Goal: Task Accomplishment & Management: Use online tool/utility

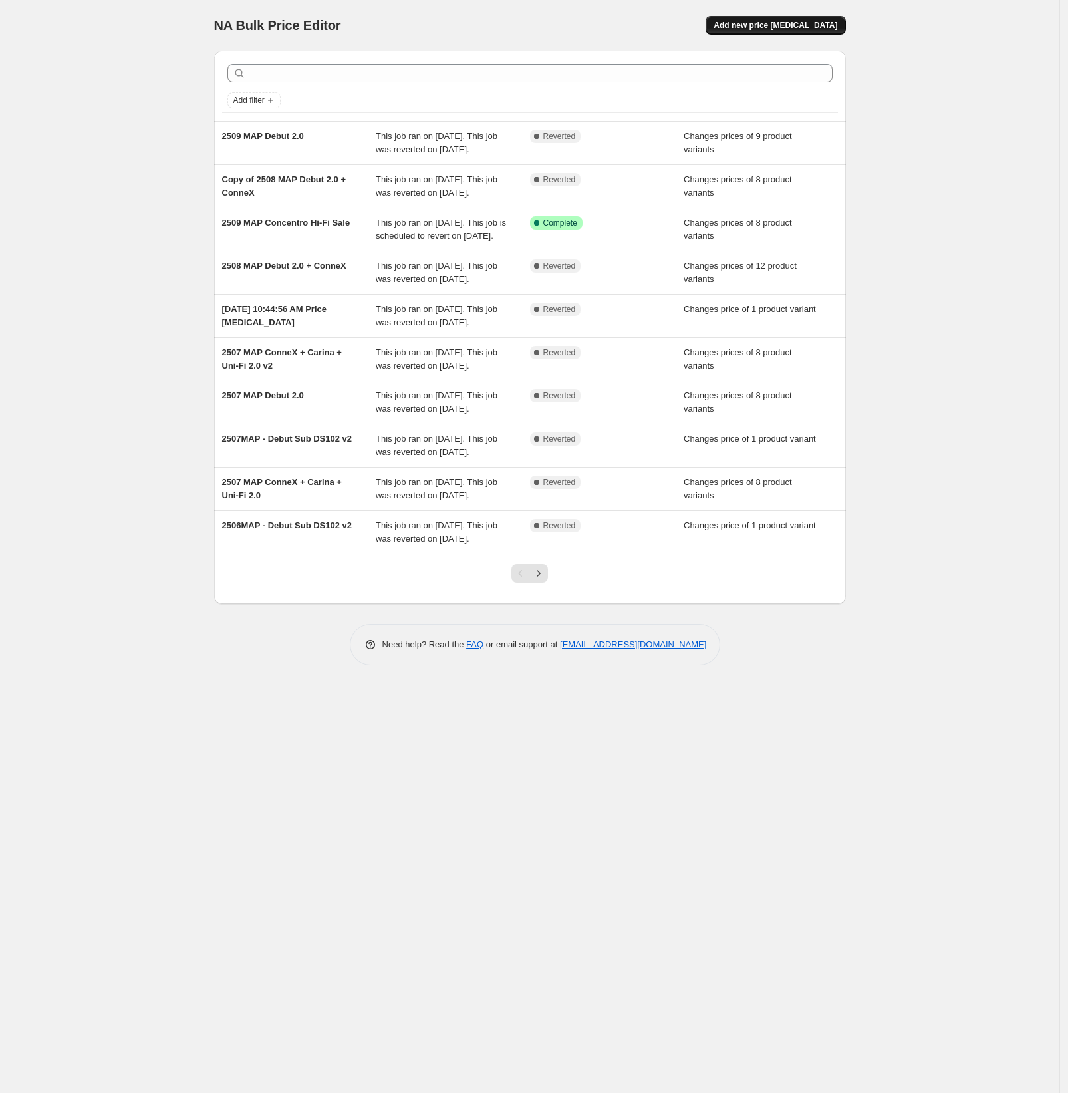
click at [762, 24] on span "Add new price [MEDICAL_DATA]" at bounding box center [776, 25] width 124 height 11
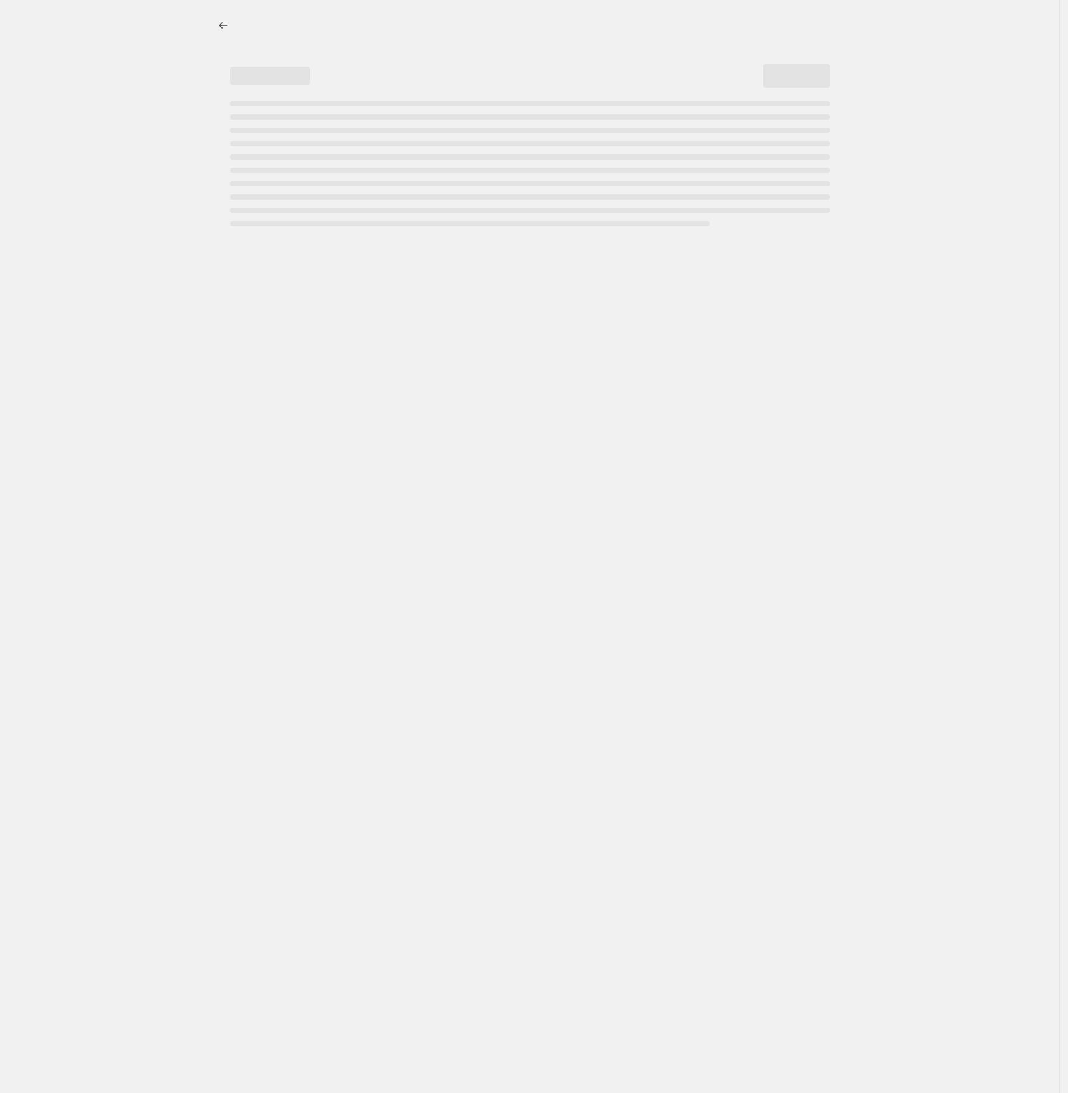
select select "percentage"
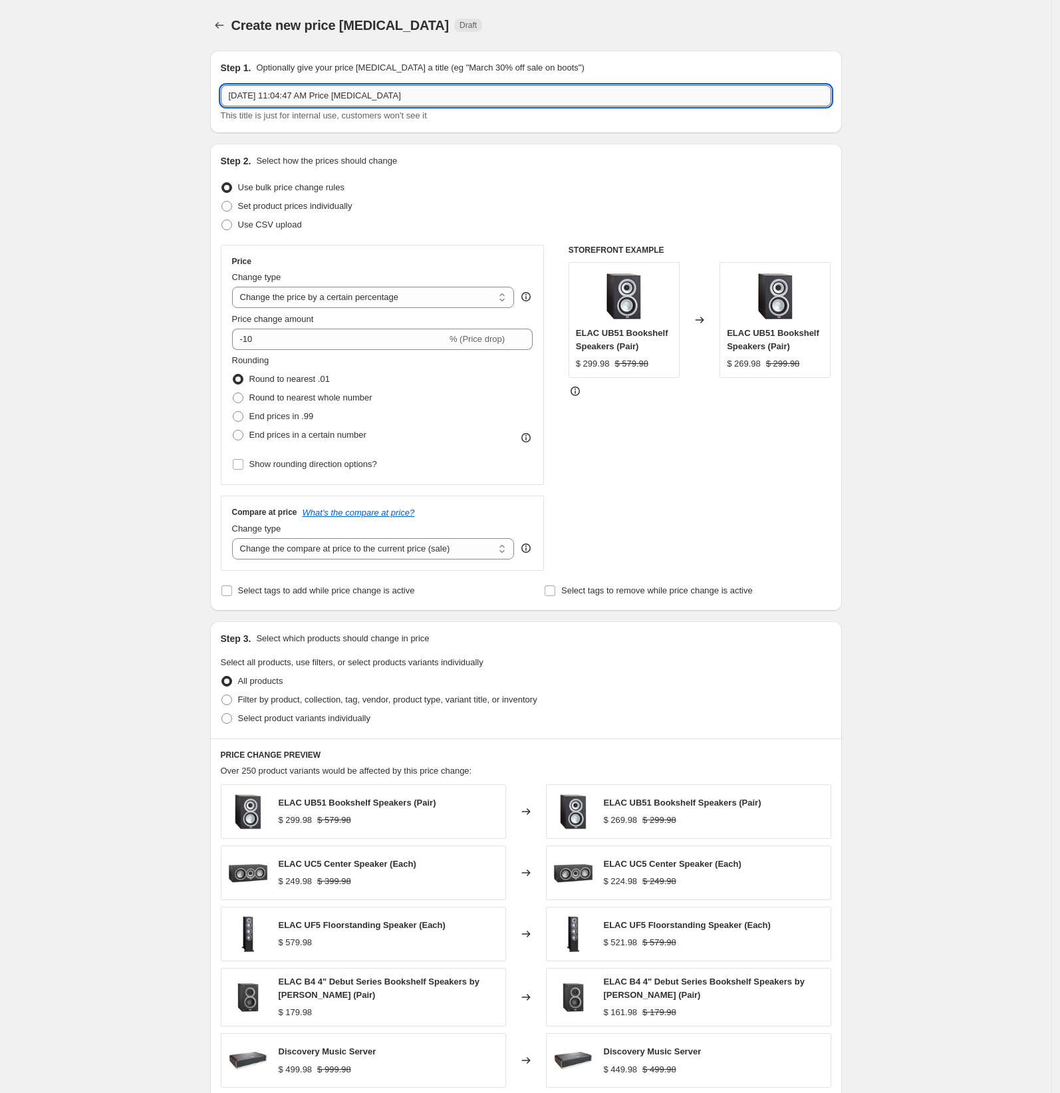
click at [301, 98] on input "[DATE] 11:04:47 AM Price [MEDICAL_DATA]" at bounding box center [526, 95] width 610 height 21
drag, startPoint x: 301, startPoint y: 98, endPoint x: 354, endPoint y: 93, distance: 52.8
click at [300, 98] on input "[DATE] 11:04:47 AM Price [MEDICAL_DATA]" at bounding box center [526, 95] width 610 height 21
drag, startPoint x: 305, startPoint y: 96, endPoint x: 279, endPoint y: 94, distance: 25.3
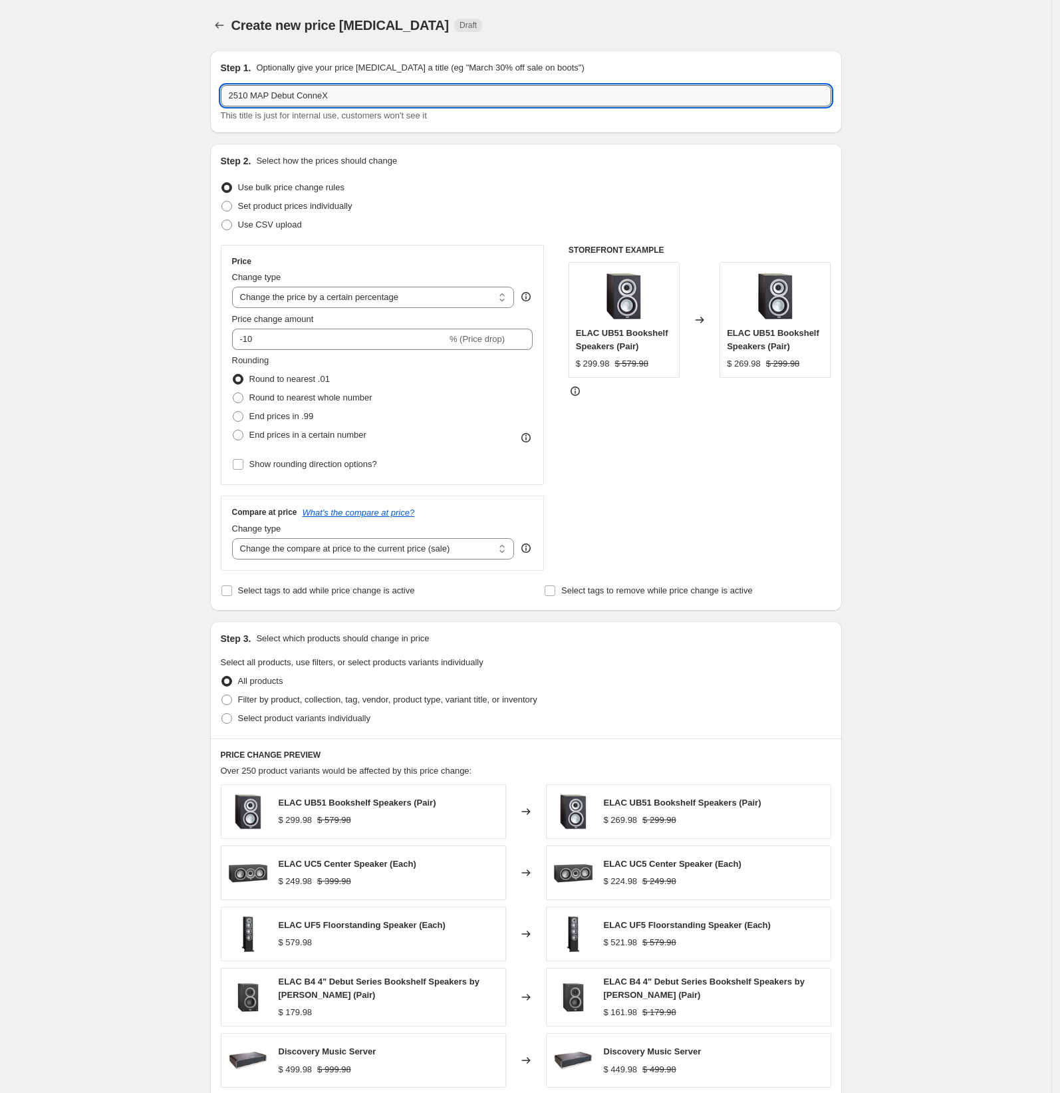
click at [279, 94] on input "2510 MAP Debut ConneX" at bounding box center [526, 95] width 610 height 21
click at [617, 101] on input "2510 MAP ConneX" at bounding box center [526, 95] width 610 height 21
type input "2510 MAP ConneX DCB41"
click at [817, 37] on div "Create new price [MEDICAL_DATA]. This page is ready Create new price [MEDICAL_D…" at bounding box center [526, 25] width 632 height 51
click at [232, 208] on span at bounding box center [226, 206] width 11 height 11
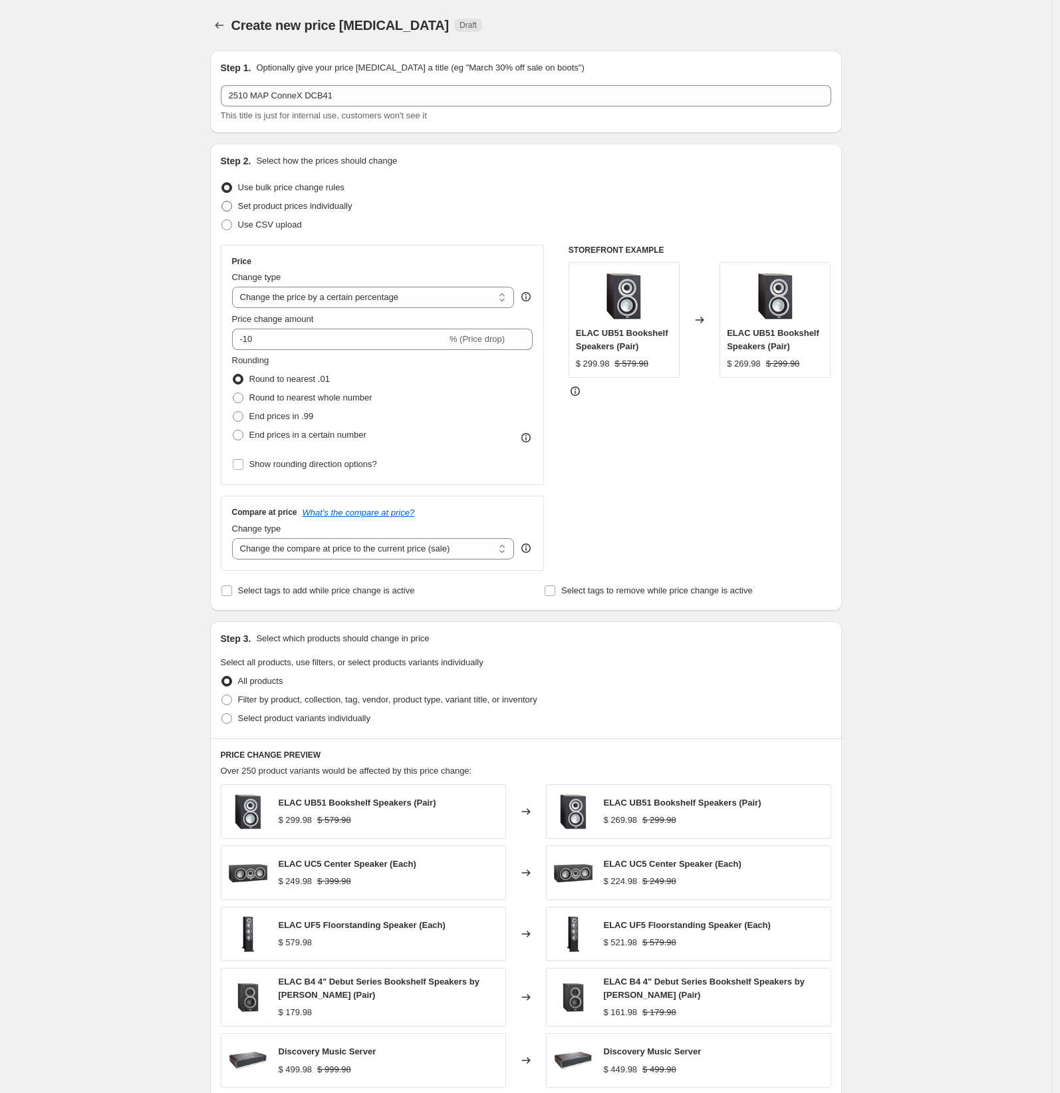
click at [222, 201] on input "Set product prices individually" at bounding box center [221, 201] width 1 height 1
radio input "true"
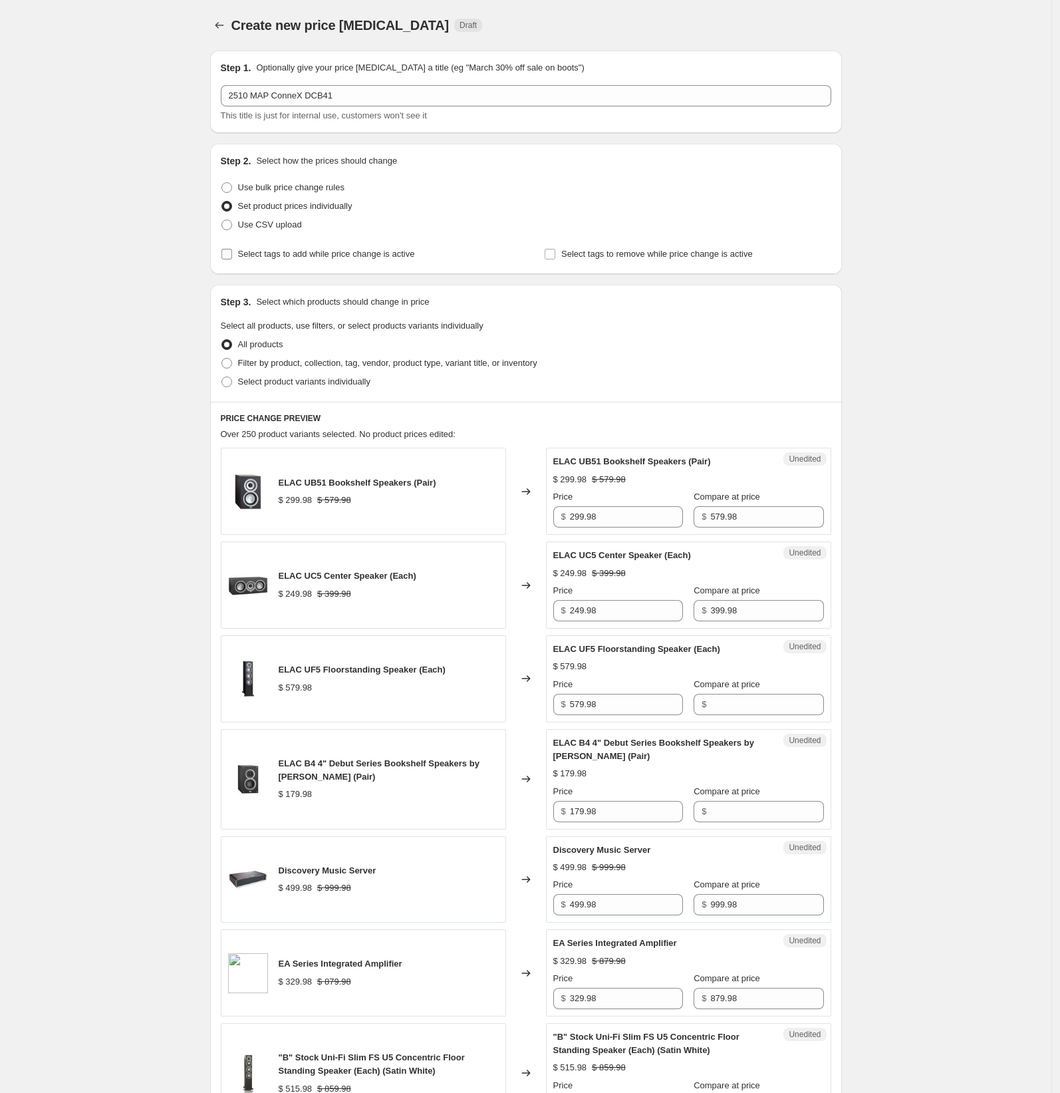
click at [226, 253] on input "Select tags to add while price change is active" at bounding box center [226, 254] width 11 height 11
checkbox input "true"
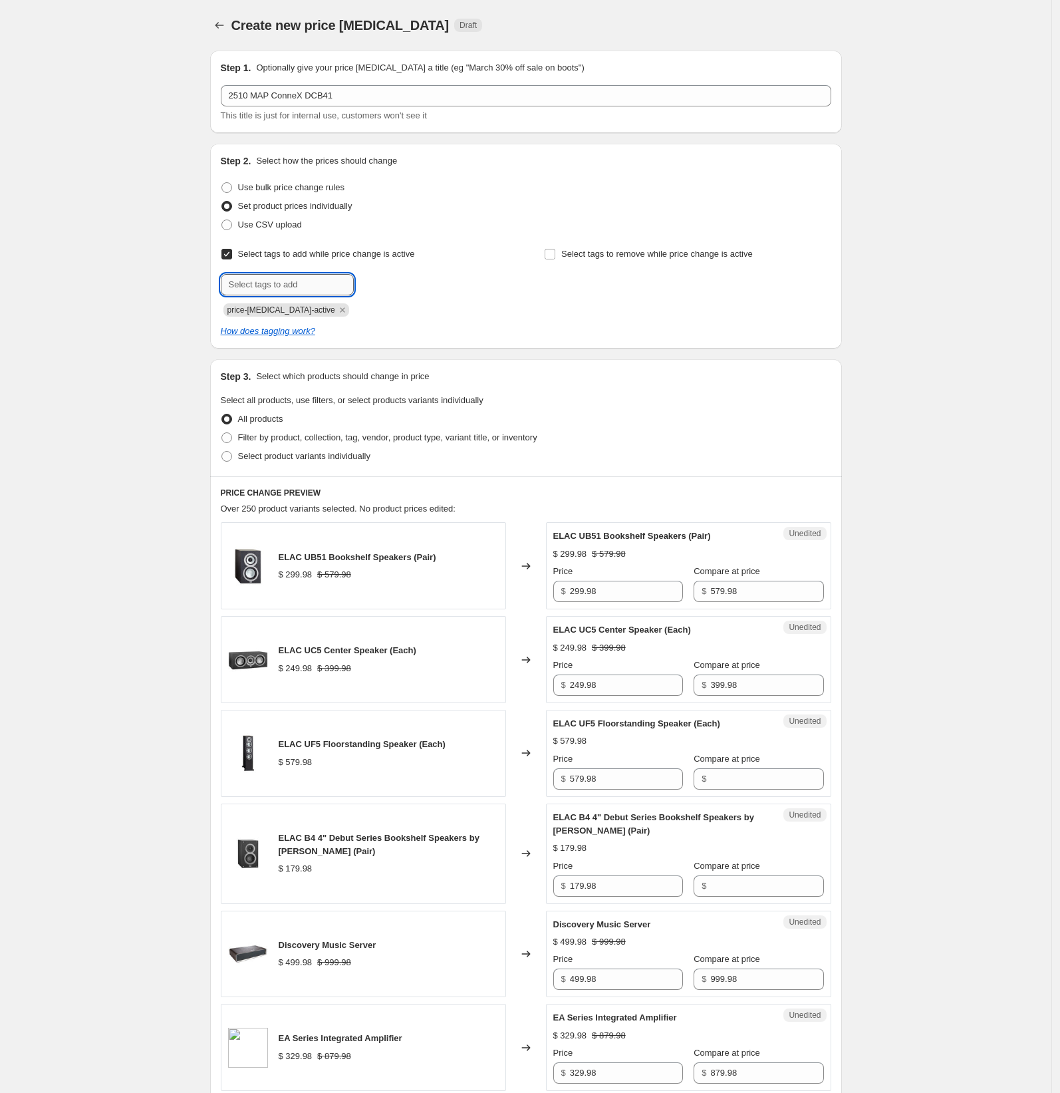
click at [323, 285] on input "text" at bounding box center [287, 284] width 133 height 21
type input "On Sale"
click at [411, 281] on span "On Sale" at bounding box center [397, 283] width 30 height 9
click at [303, 284] on input "text" at bounding box center [287, 284] width 133 height 21
type input "2510MAP"
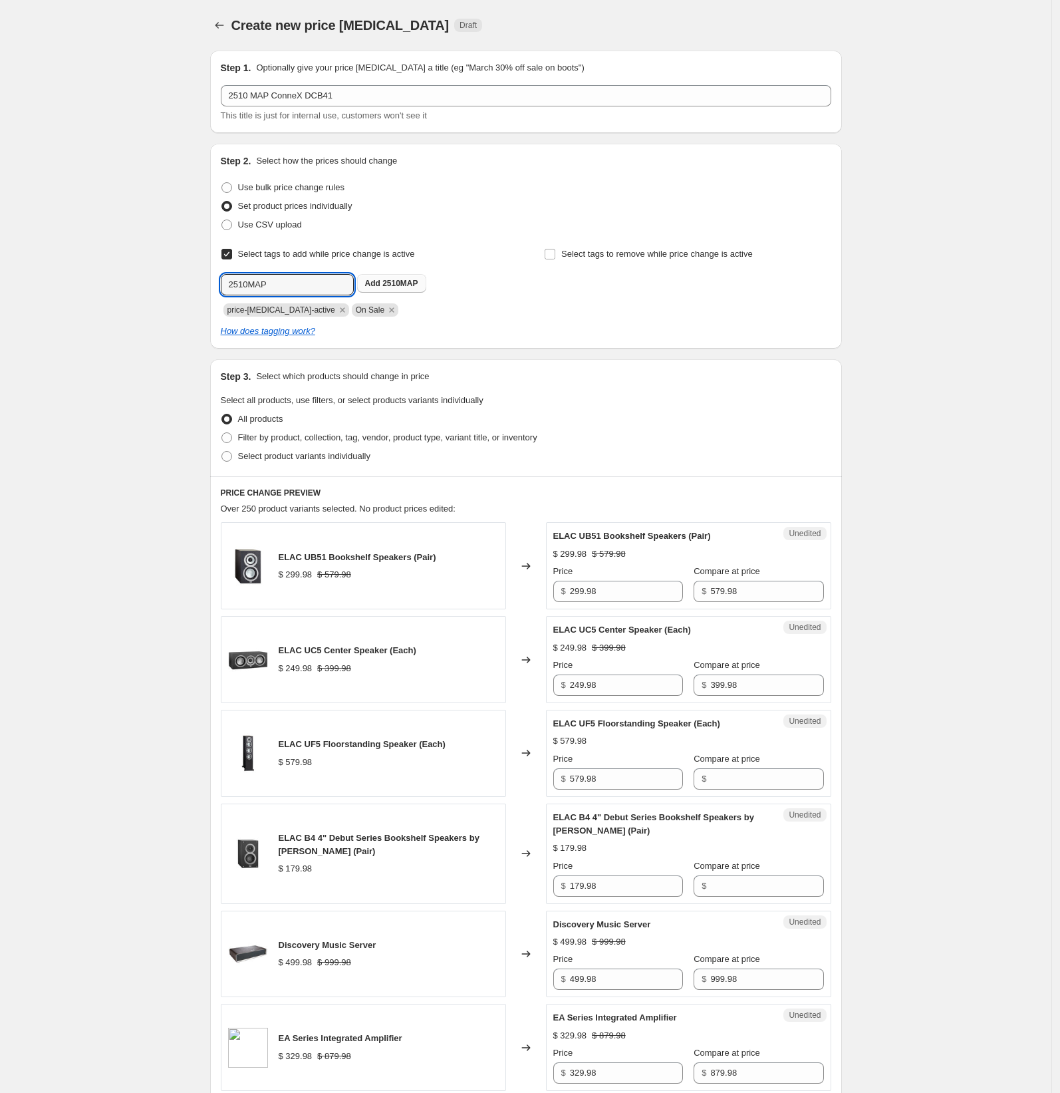
click at [414, 282] on span "2510MAP" at bounding box center [399, 283] width 35 height 9
click at [548, 327] on div "How does tagging work?" at bounding box center [526, 331] width 610 height 13
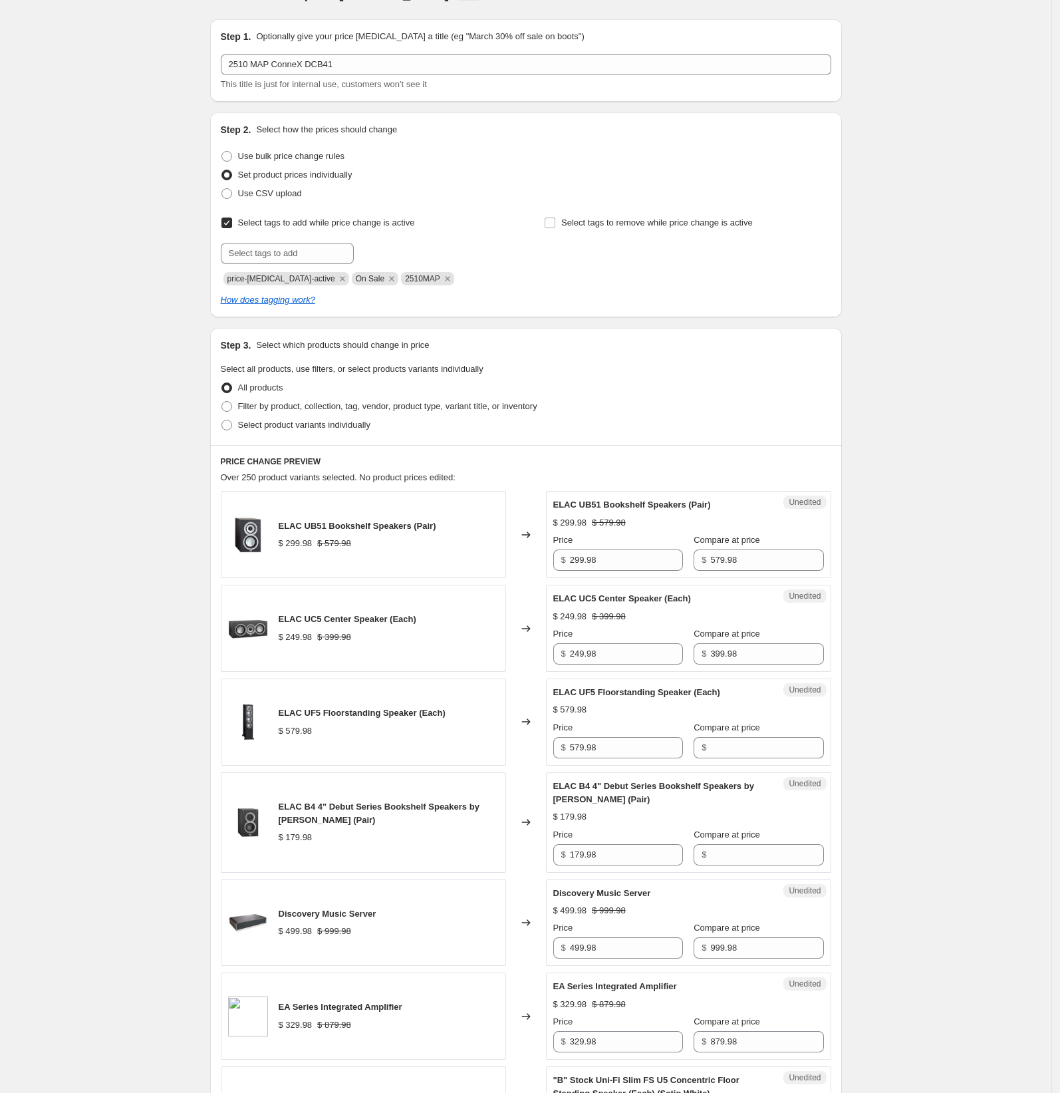
scroll to position [38, 0]
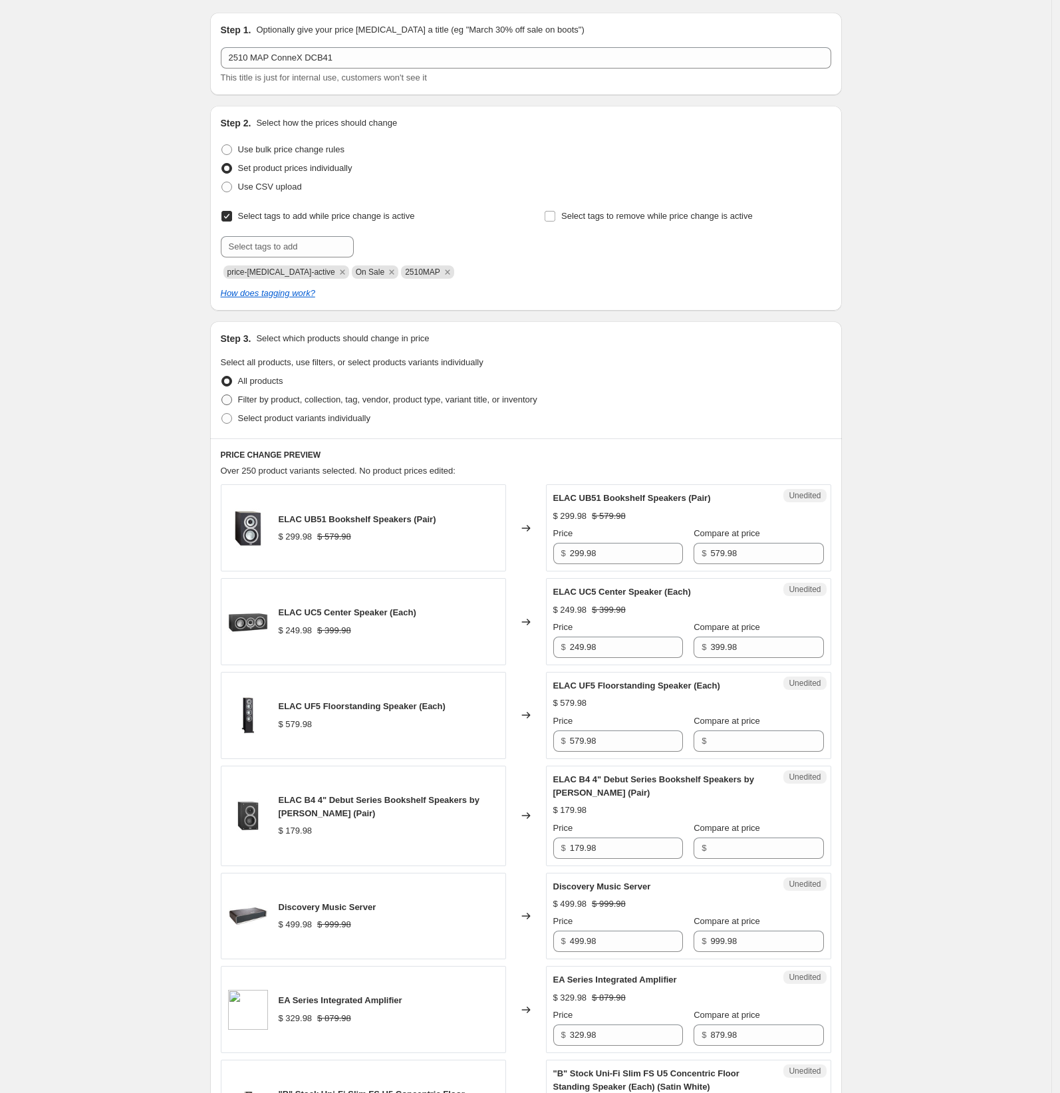
click at [227, 402] on span at bounding box center [226, 399] width 11 height 11
click at [222, 395] on input "Filter by product, collection, tag, vendor, product type, variant title, or inv…" at bounding box center [221, 394] width 1 height 1
radio input "true"
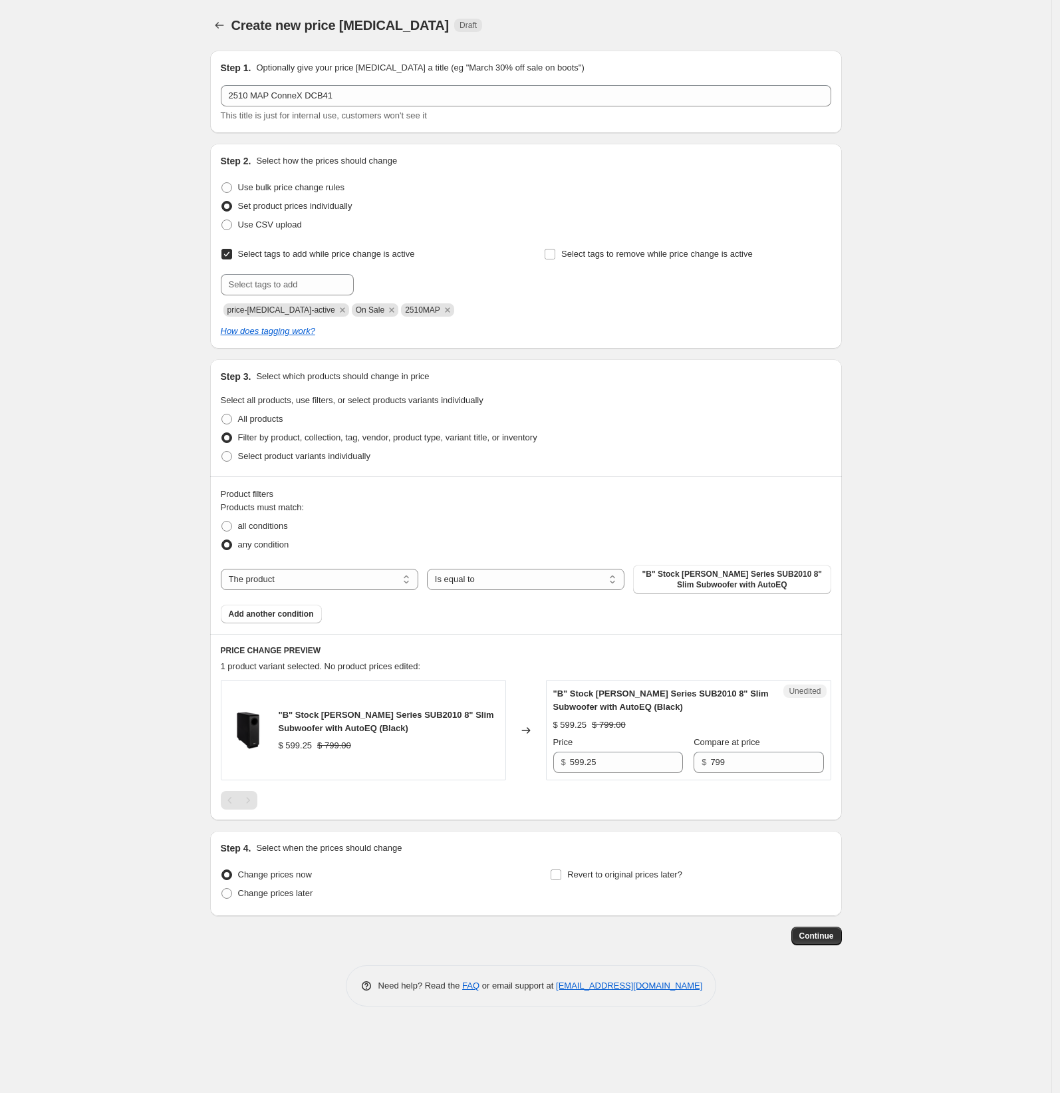
scroll to position [0, 0]
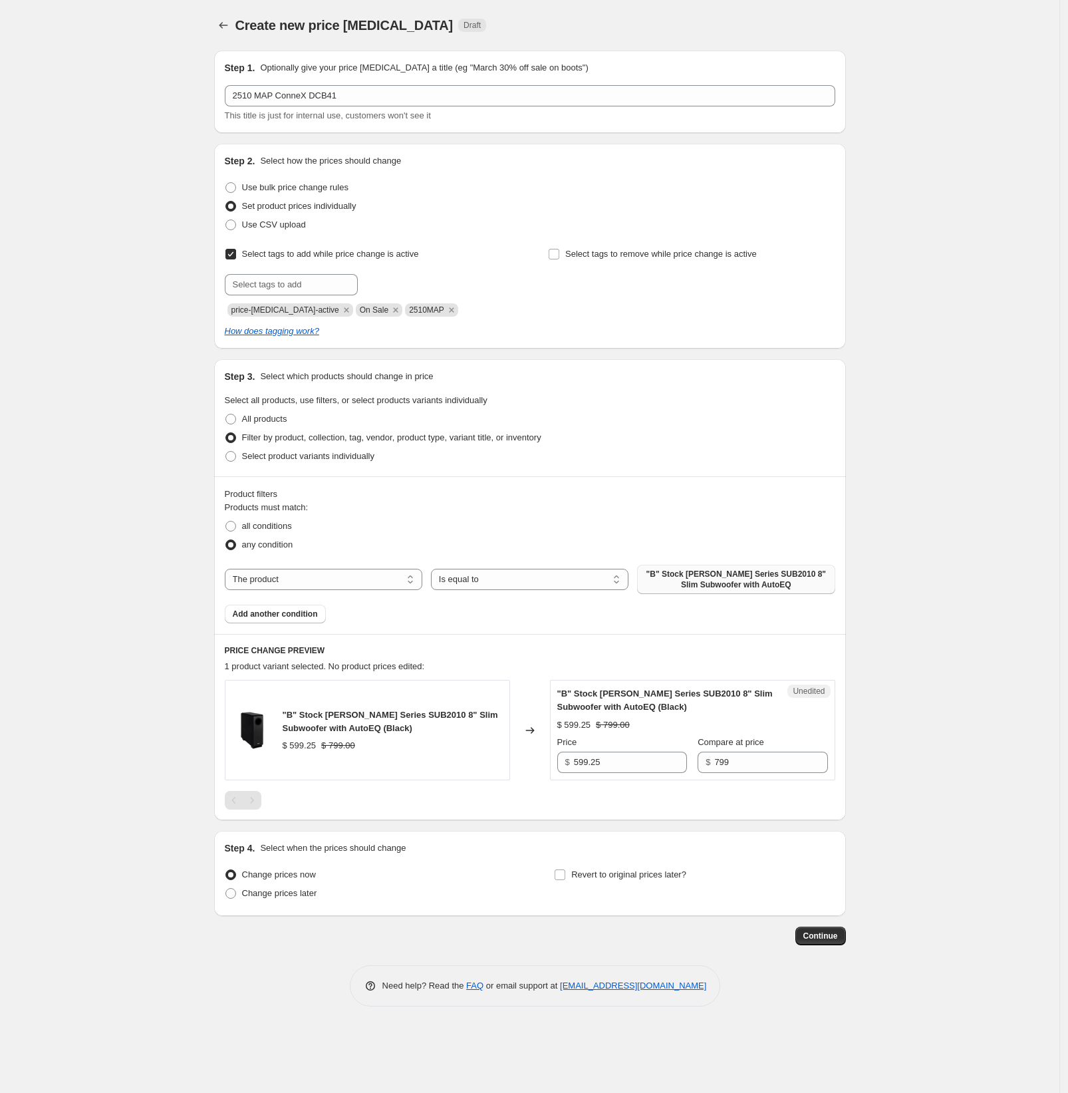
click at [728, 580] on span ""B" Stock [PERSON_NAME] Series SUB2010 8" Slim Subwoofer with AutoEQ" at bounding box center [736, 579] width 182 height 21
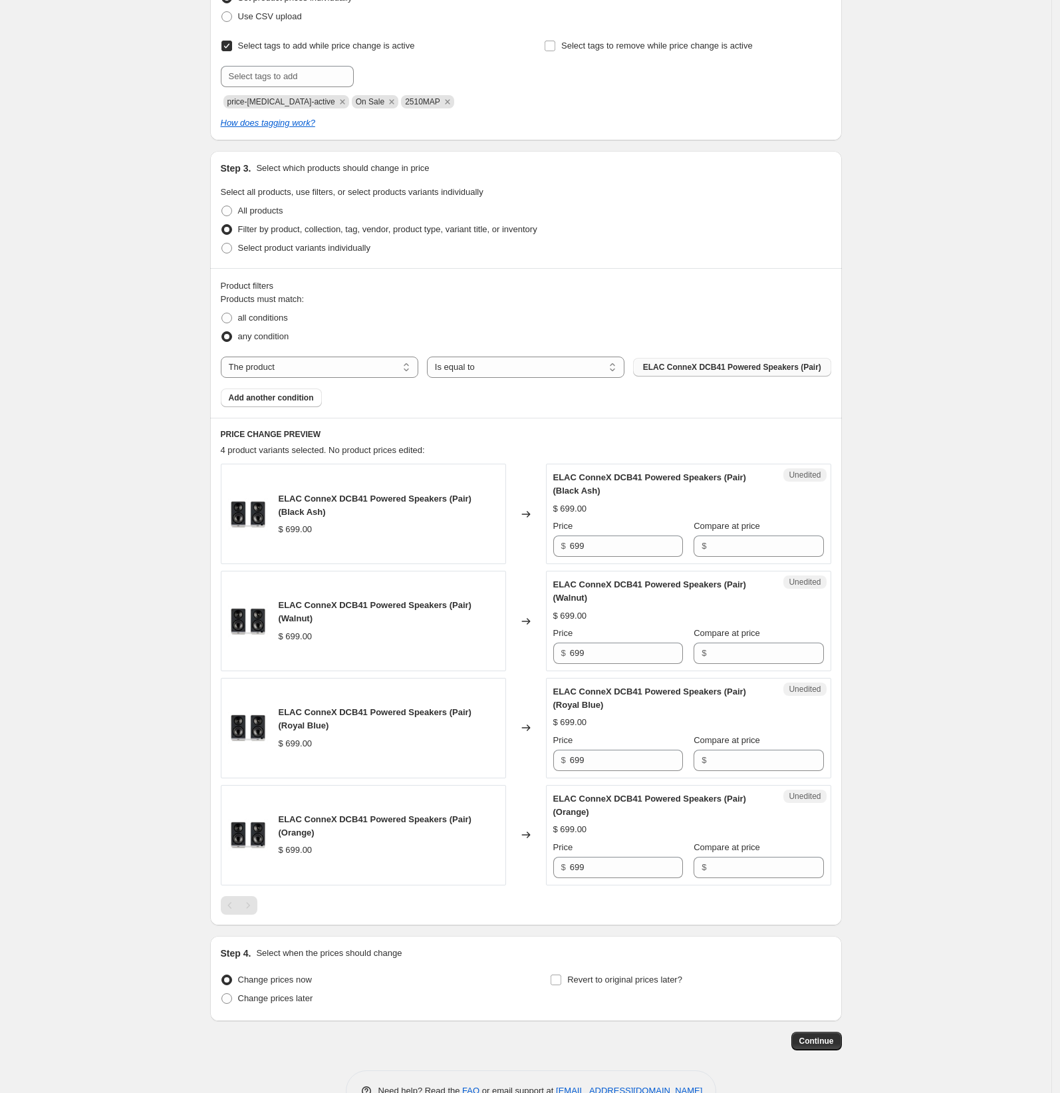
scroll to position [242, 0]
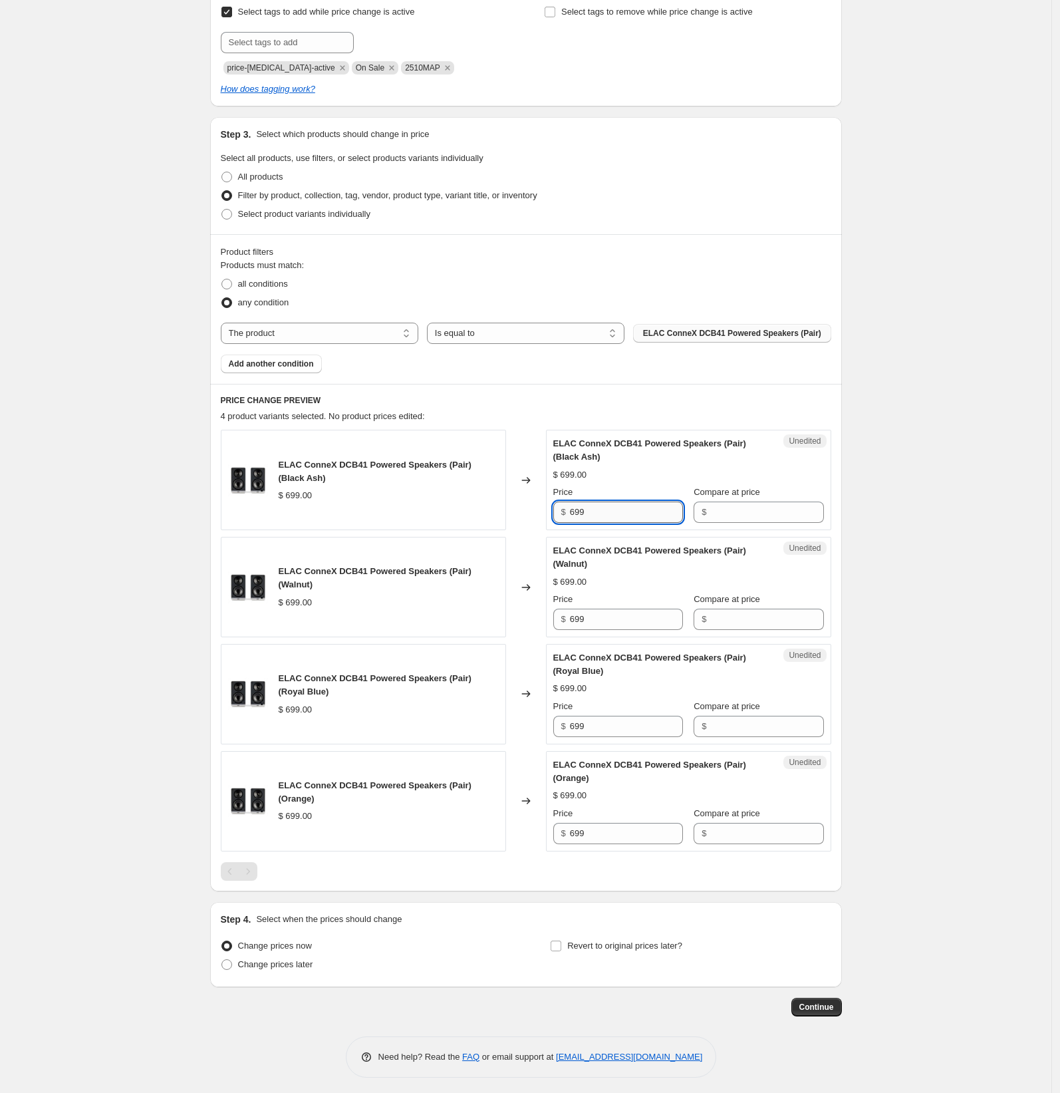
click at [587, 511] on input "699" at bounding box center [626, 511] width 113 height 21
click at [586, 509] on input "699" at bounding box center [626, 511] width 113 height 21
click at [586, 508] on input "699" at bounding box center [626, 511] width 113 height 21
click at [586, 509] on input "699" at bounding box center [626, 511] width 113 height 21
click at [737, 507] on input "Compare at price" at bounding box center [766, 511] width 113 height 21
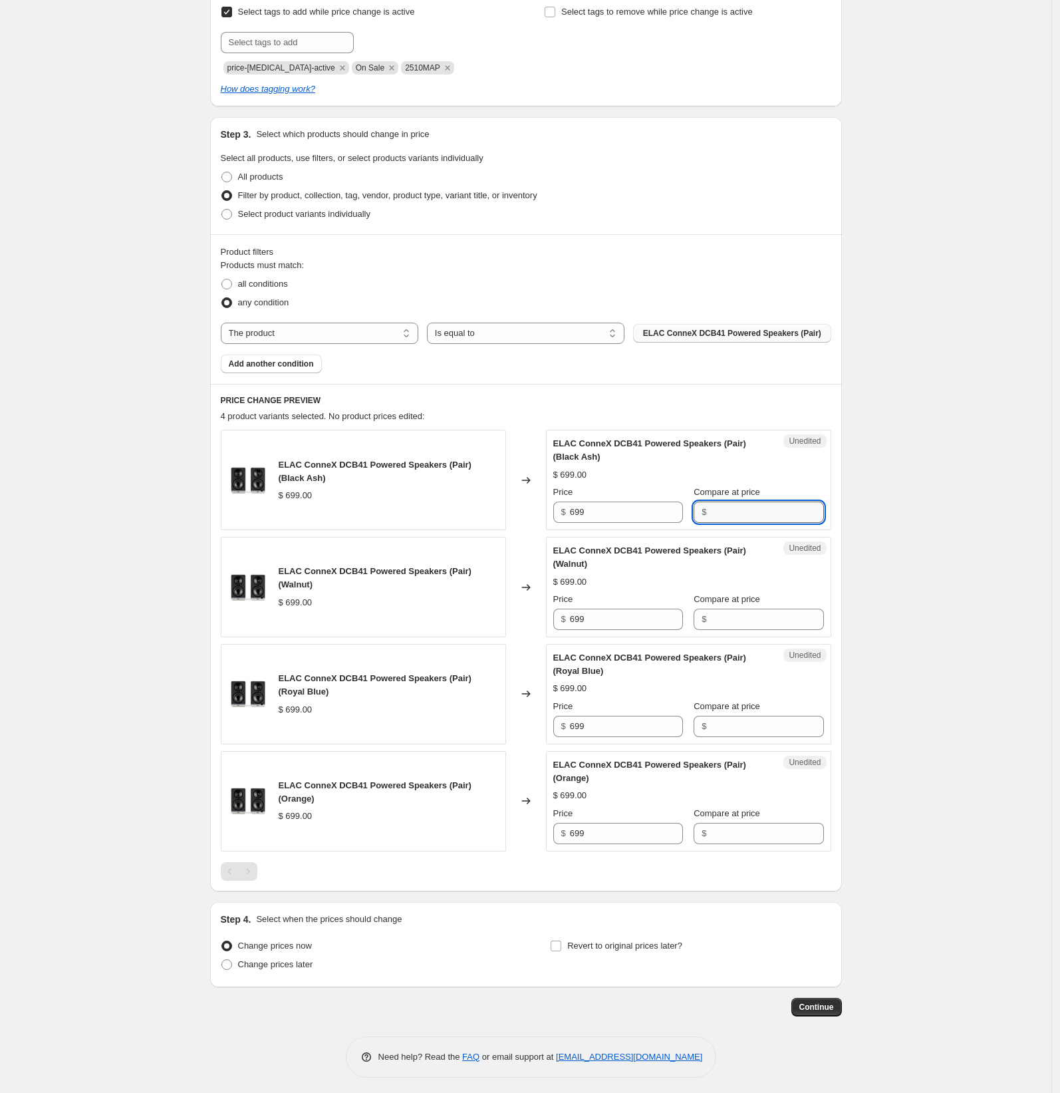
paste input "699"
type input "699"
click at [728, 617] on input "Compare at price" at bounding box center [766, 618] width 113 height 21
paste input "699"
type input "699"
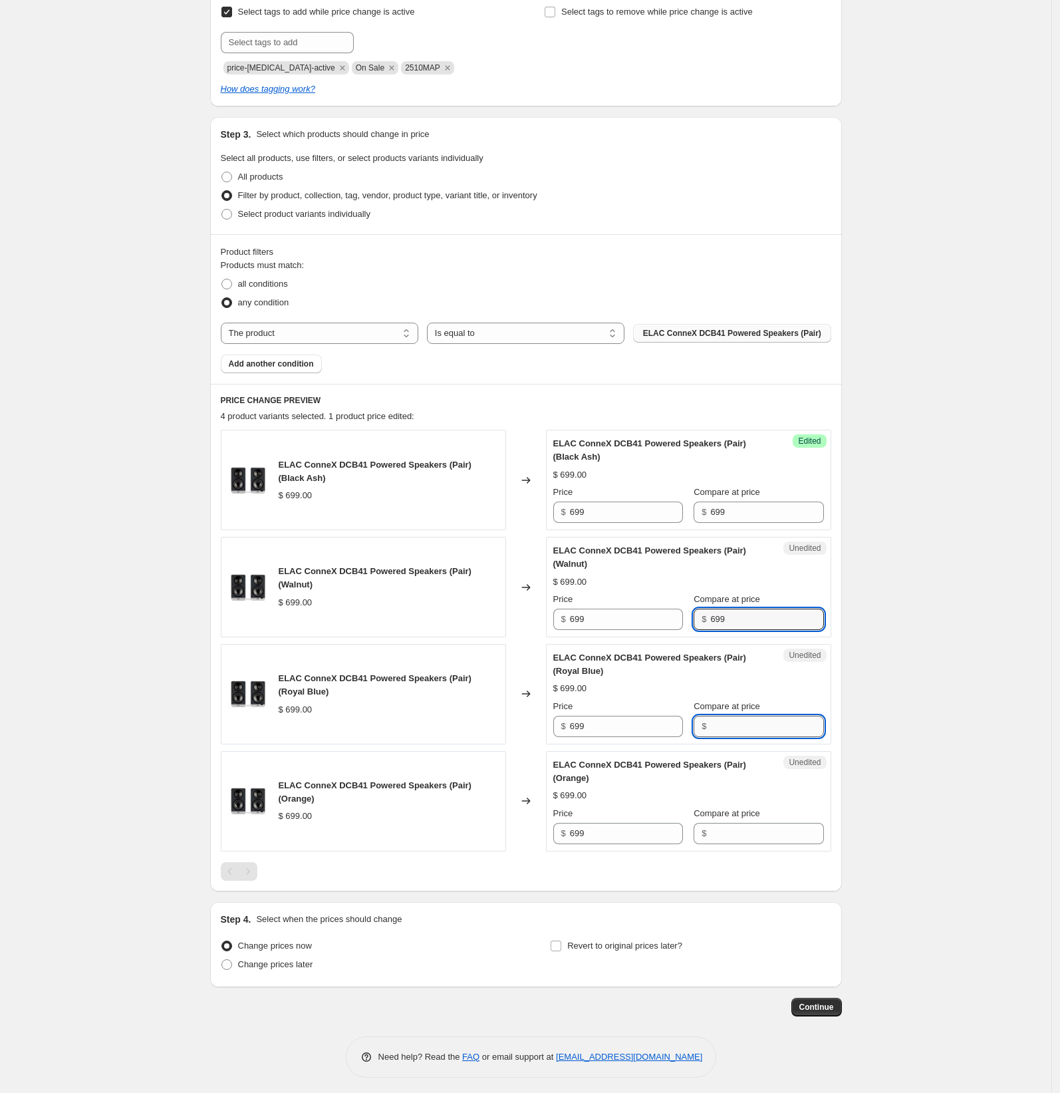
click at [728, 722] on input "Compare at price" at bounding box center [766, 726] width 113 height 21
paste input "699"
type input "699"
click at [730, 831] on input "Compare at price" at bounding box center [766, 833] width 113 height 21
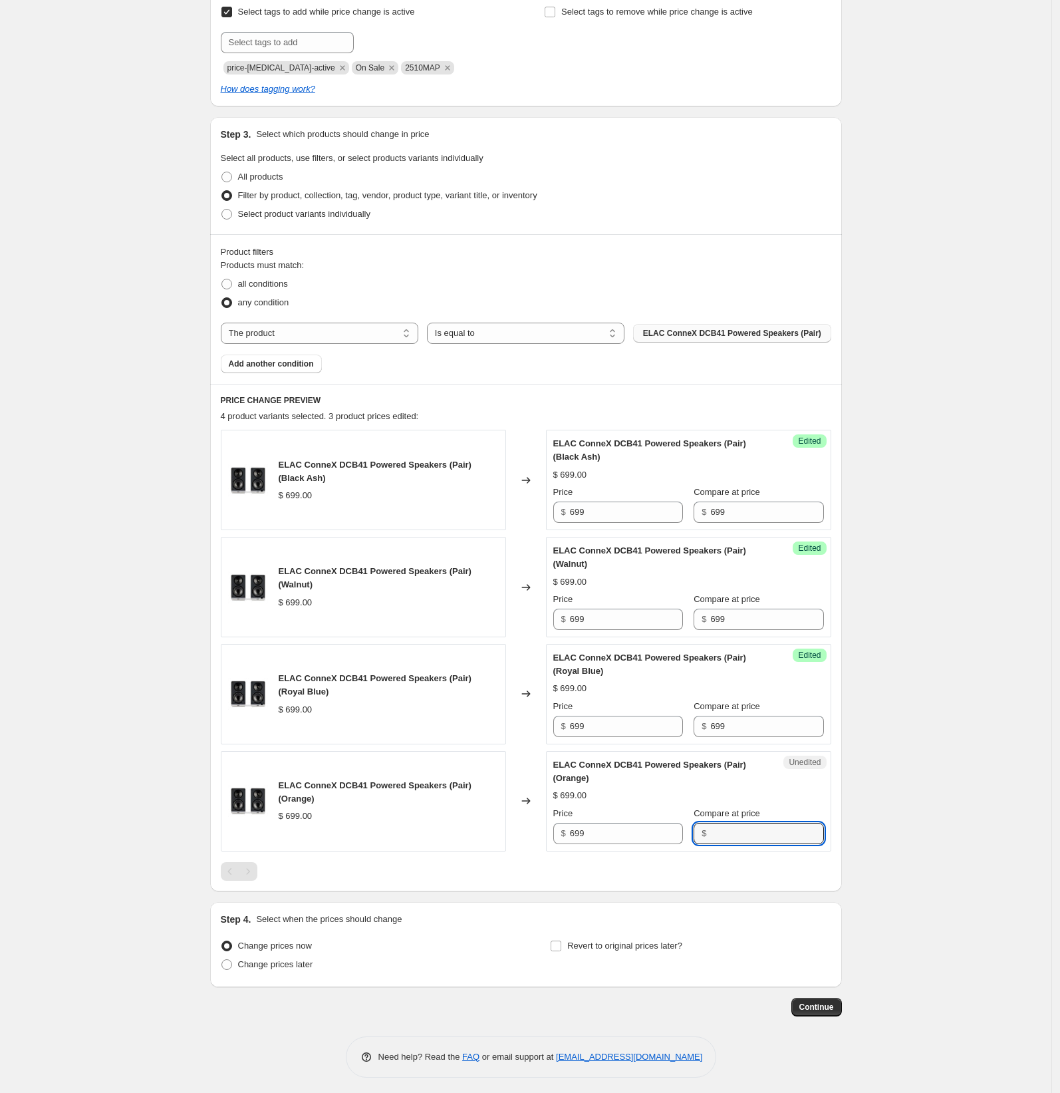
paste input "699"
type input "699"
drag, startPoint x: 627, startPoint y: 509, endPoint x: 353, endPoint y: 485, distance: 275.0
click at [353, 485] on div "ELAC ConneX DCB41 Powered Speakers (Pair) (Black Ash) $ 699.00 Changed to Succe…" at bounding box center [526, 480] width 610 height 100
type input "524"
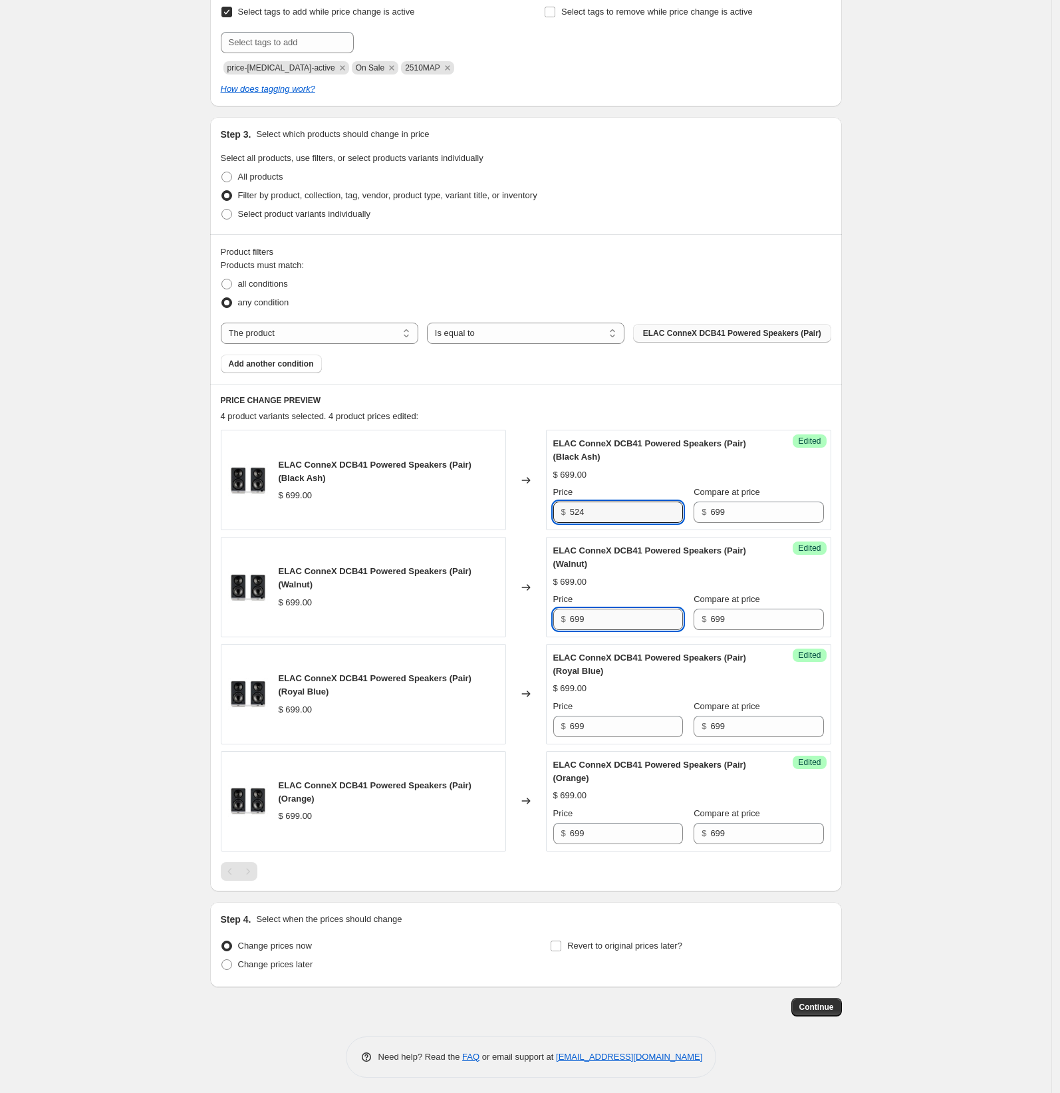
click at [610, 610] on input "699" at bounding box center [626, 618] width 113 height 21
click at [610, 608] on input "699" at bounding box center [626, 618] width 113 height 21
paste input "524"
type input "524"
click at [584, 726] on input "699" at bounding box center [626, 726] width 113 height 21
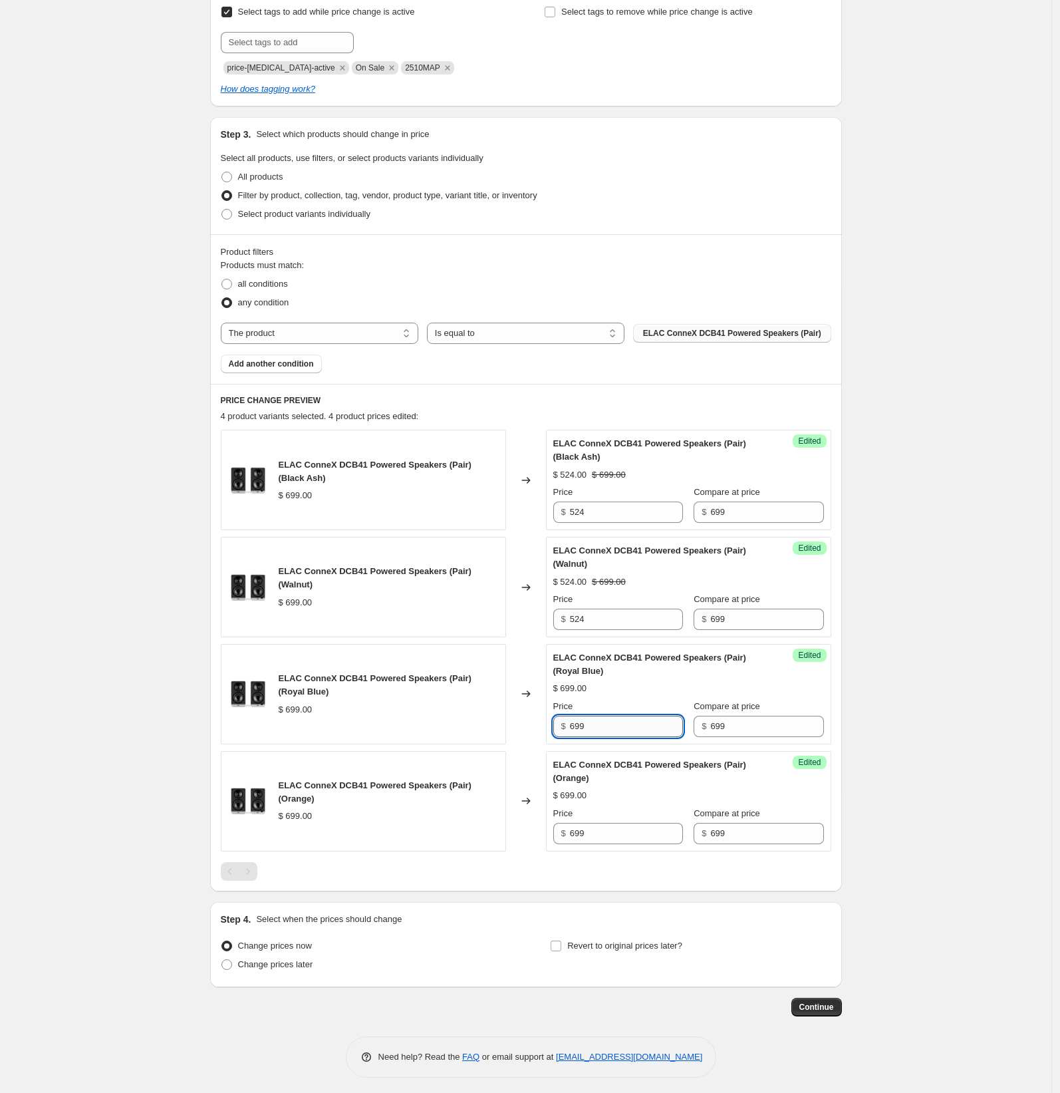
click at [584, 726] on input "699" at bounding box center [626, 726] width 113 height 21
paste input "524"
type input "524"
click at [591, 831] on input "699" at bounding box center [626, 833] width 113 height 21
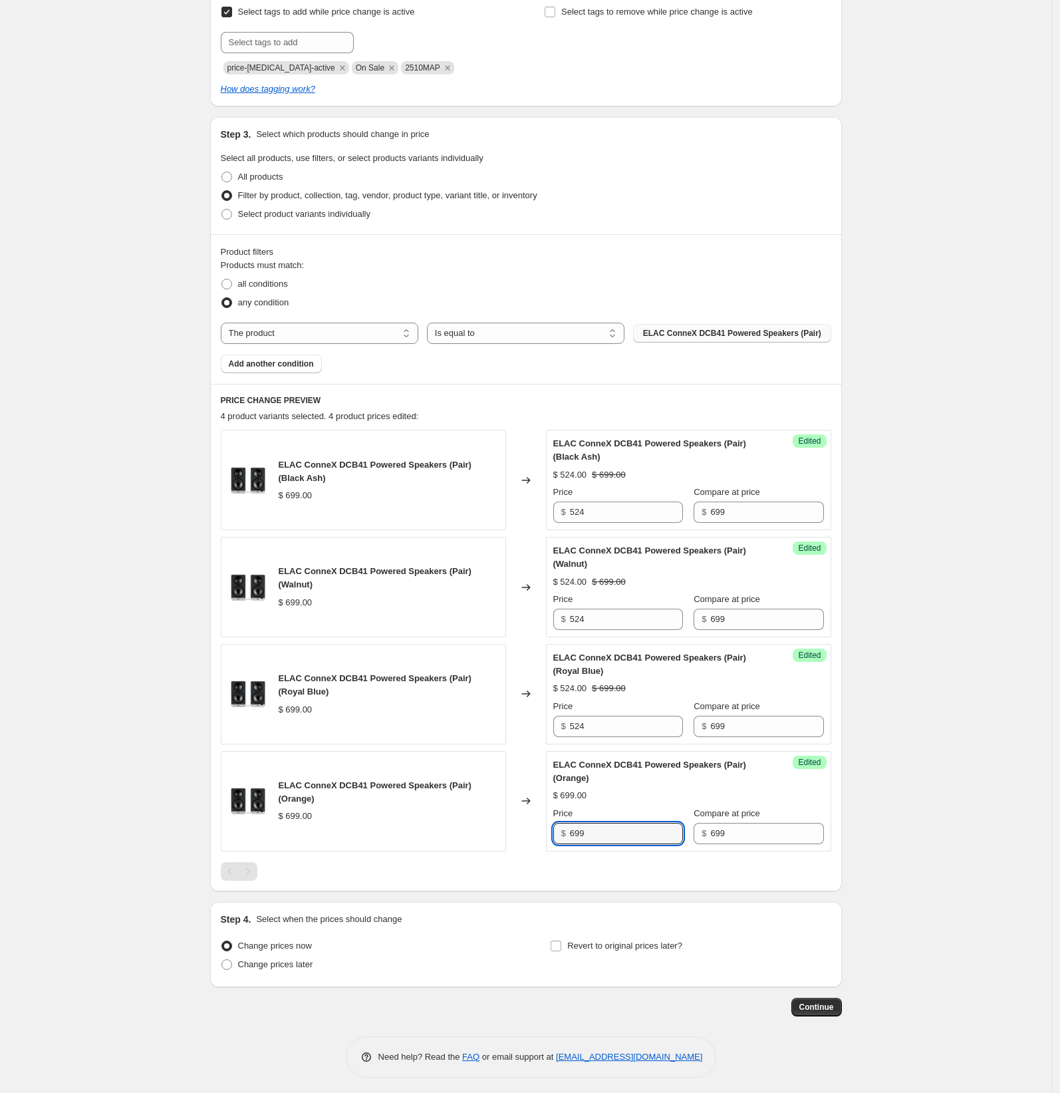
paste input "524"
type input "524"
click at [945, 760] on div "Create new price [MEDICAL_DATA]. This page is ready Create new price [MEDICAL_D…" at bounding box center [525, 427] width 1051 height 1339
click at [232, 964] on span at bounding box center [226, 964] width 11 height 11
click at [222, 960] on input "Change prices later" at bounding box center [221, 959] width 1 height 1
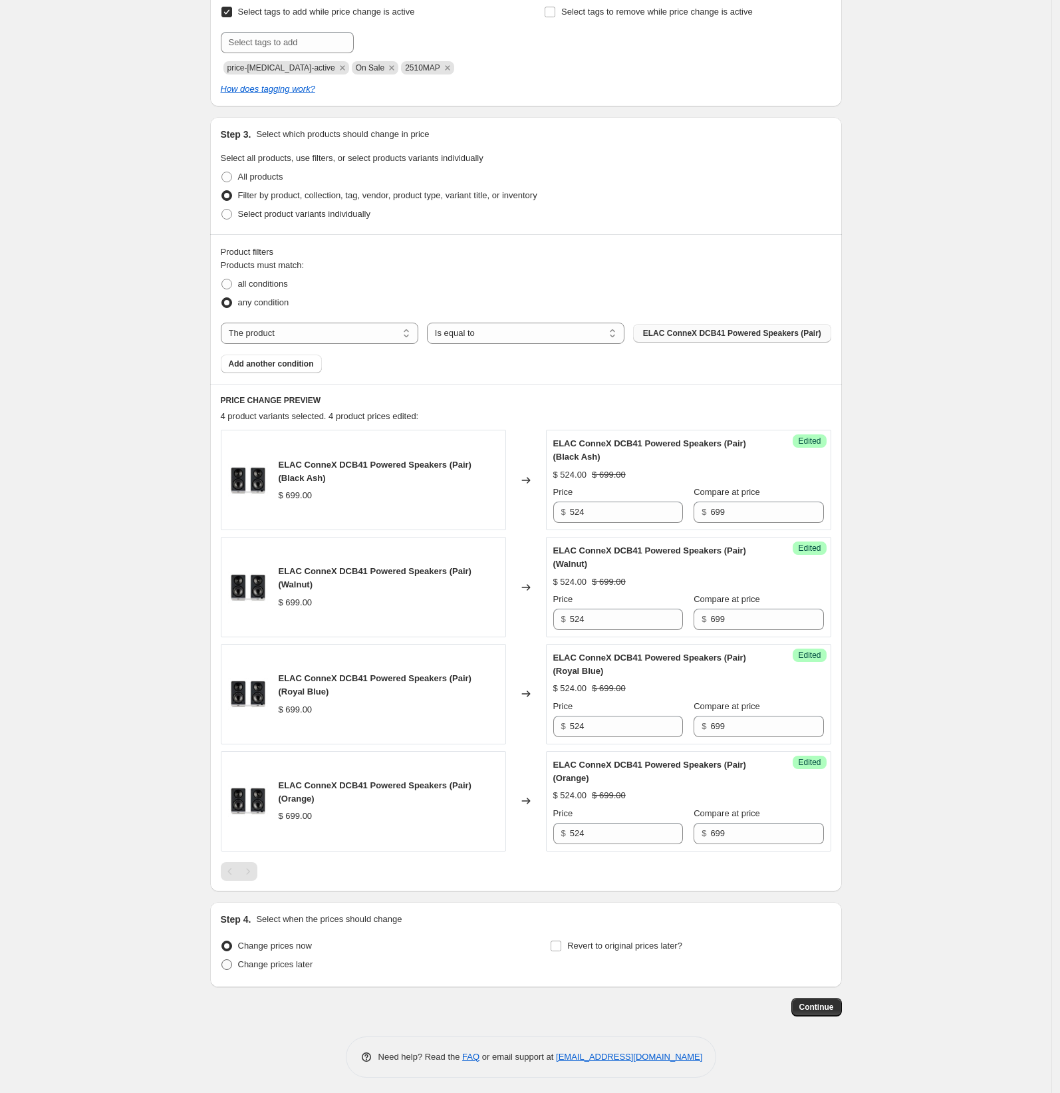
radio input "true"
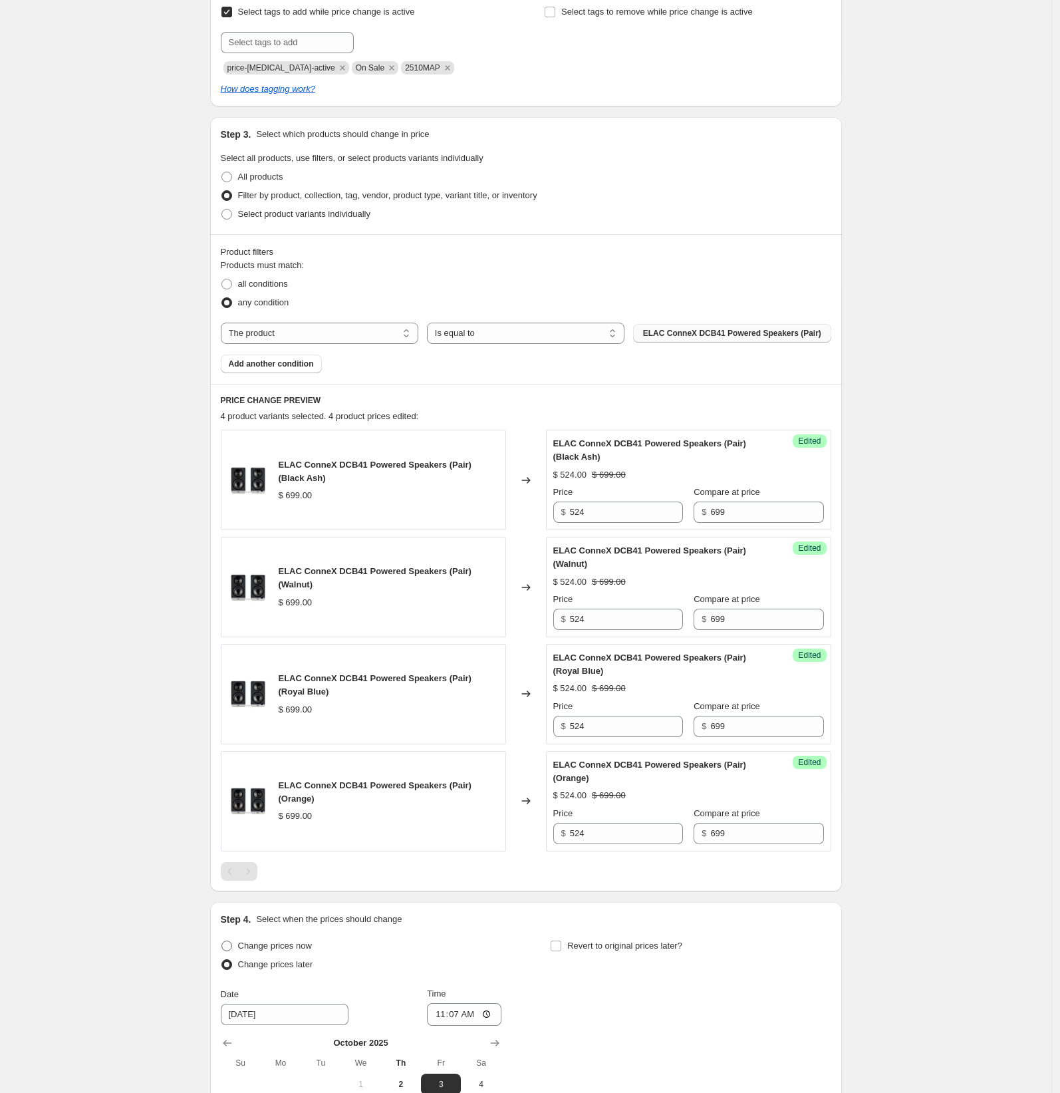
click at [231, 942] on span at bounding box center [226, 945] width 11 height 11
click at [222, 941] on input "Change prices now" at bounding box center [221, 940] width 1 height 1
radio input "true"
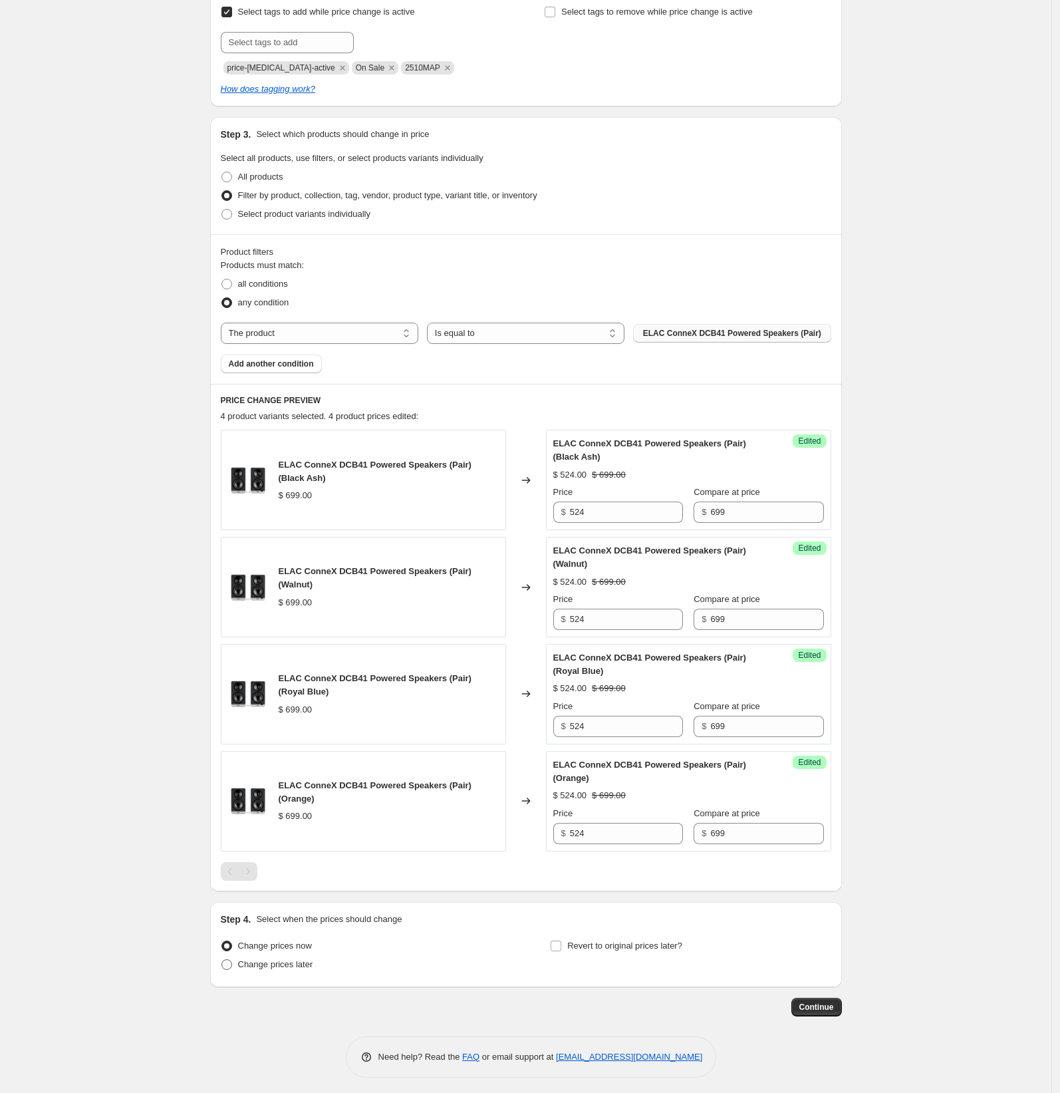
click at [232, 962] on span at bounding box center [226, 964] width 11 height 11
click at [222, 960] on input "Change prices later" at bounding box center [221, 959] width 1 height 1
radio input "true"
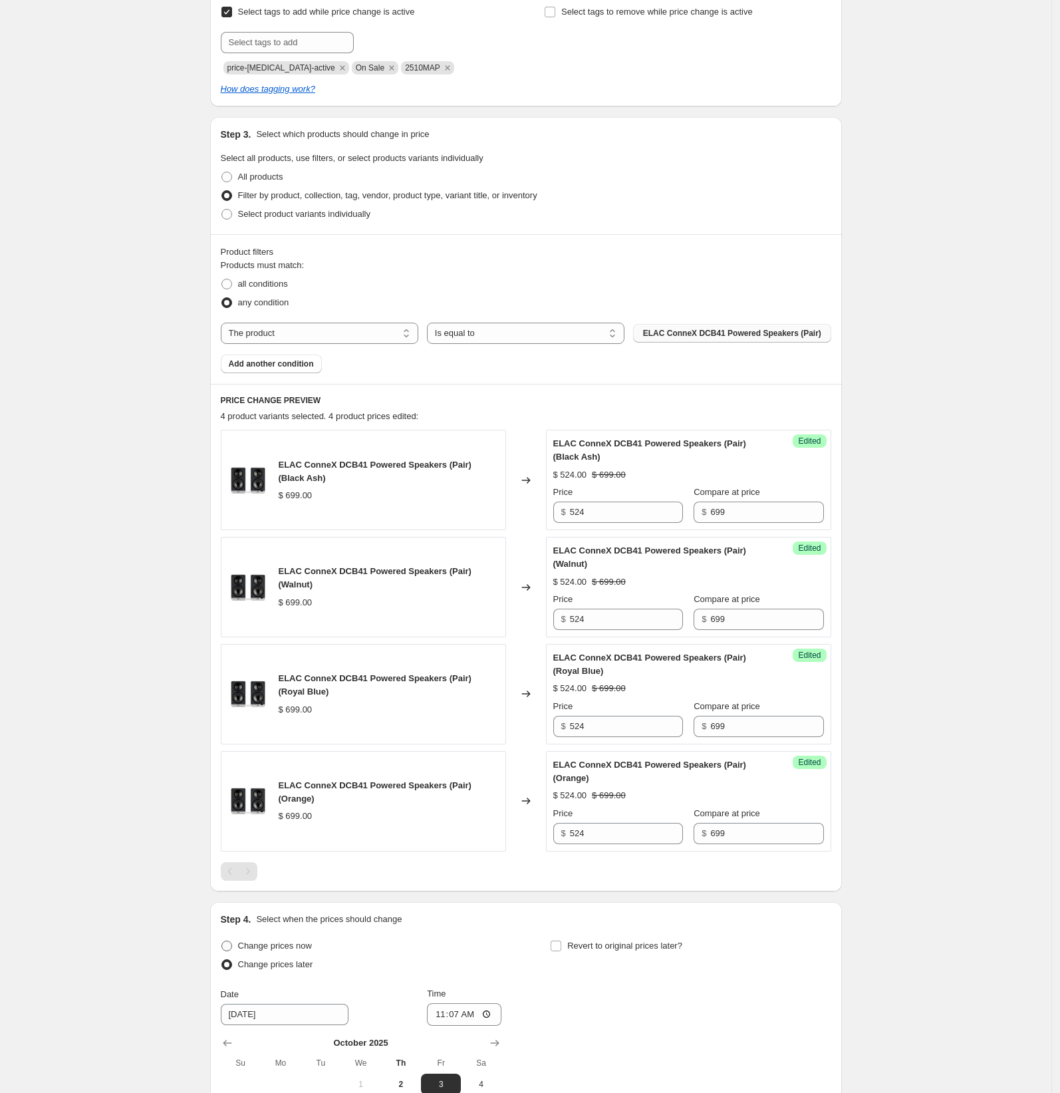
click at [230, 936] on label "Change prices now" at bounding box center [266, 945] width 91 height 19
click at [222, 940] on input "Change prices now" at bounding box center [221, 940] width 1 height 1
radio input "true"
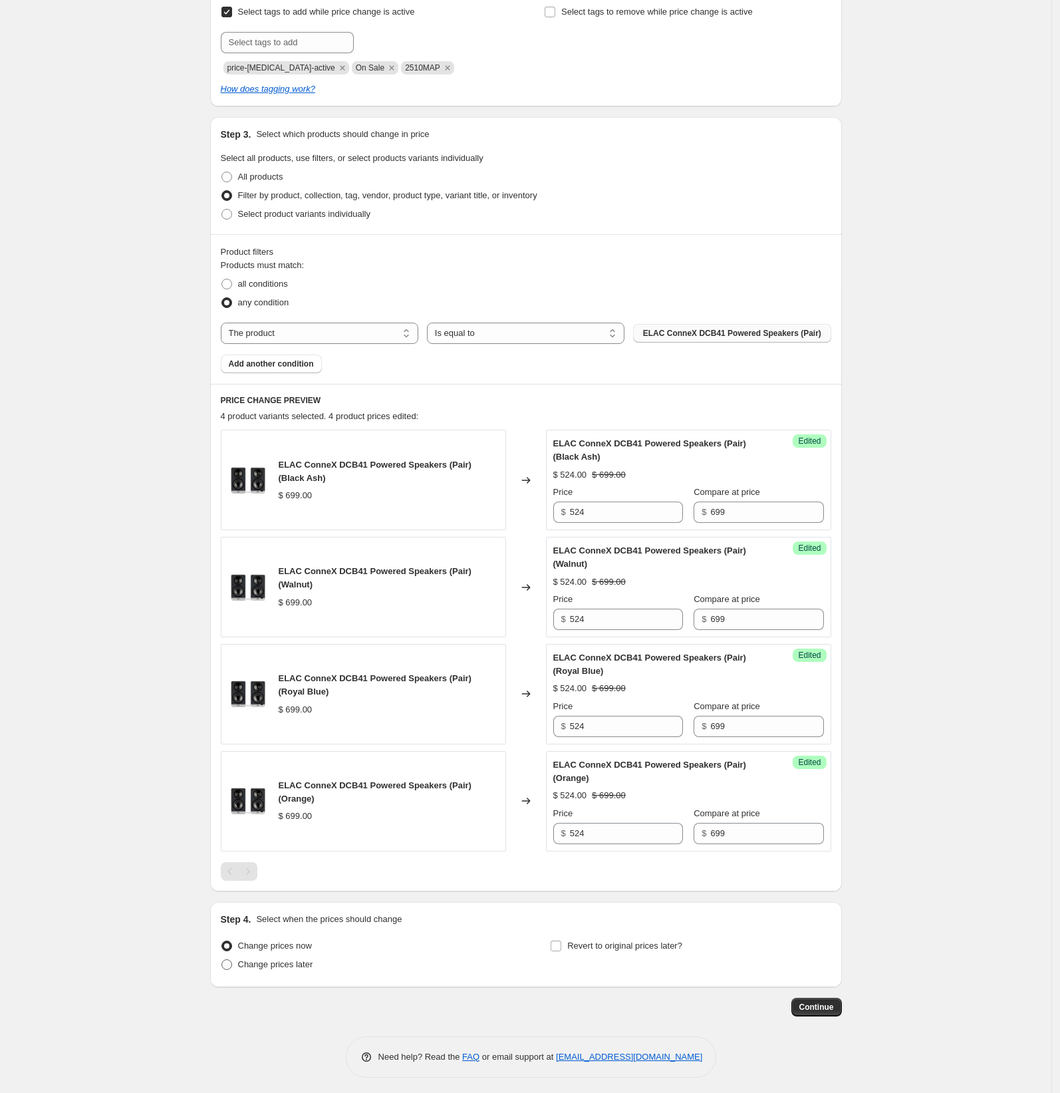
click at [226, 962] on span at bounding box center [226, 964] width 11 height 11
click at [222, 960] on input "Change prices later" at bounding box center [221, 959] width 1 height 1
radio input "true"
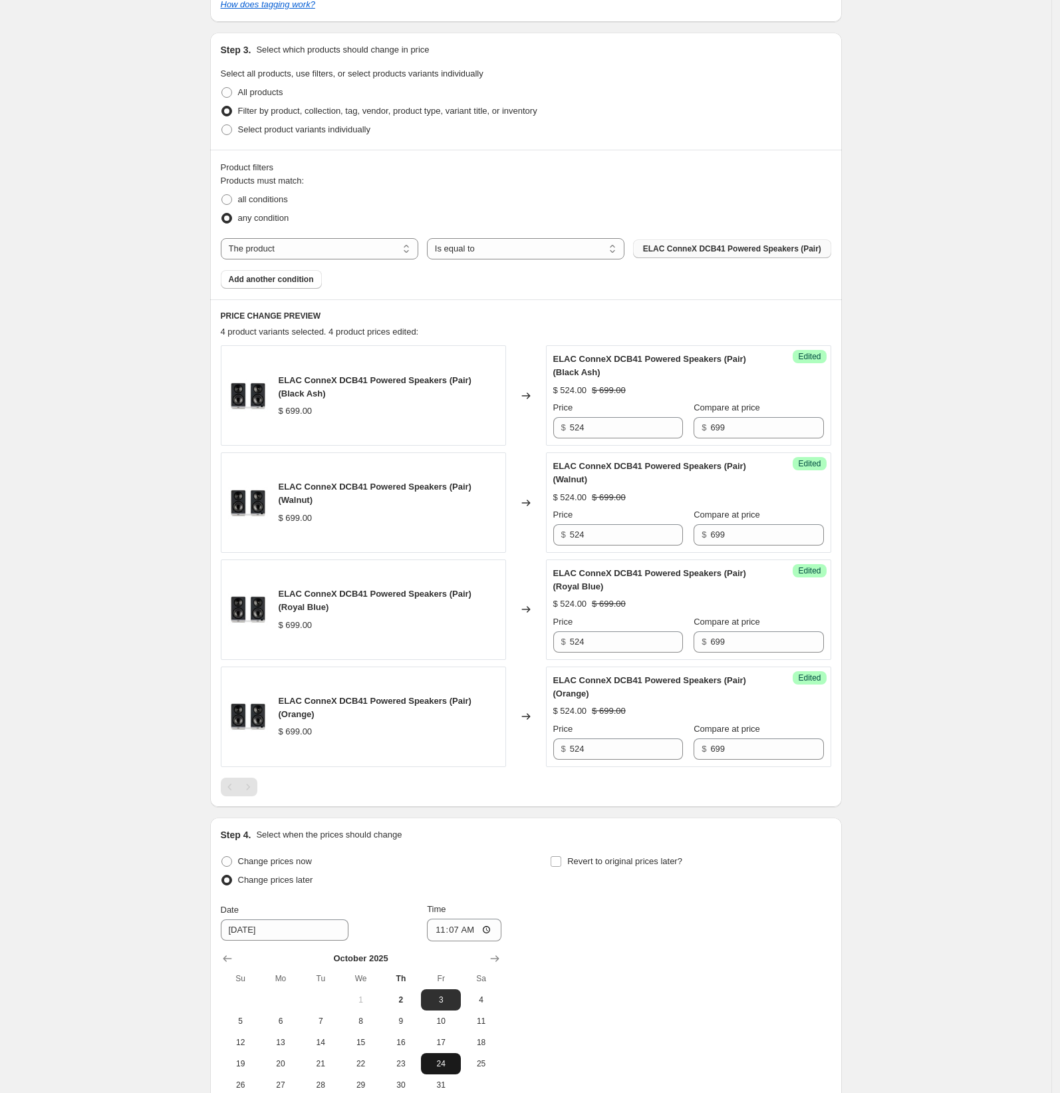
scroll to position [469, 0]
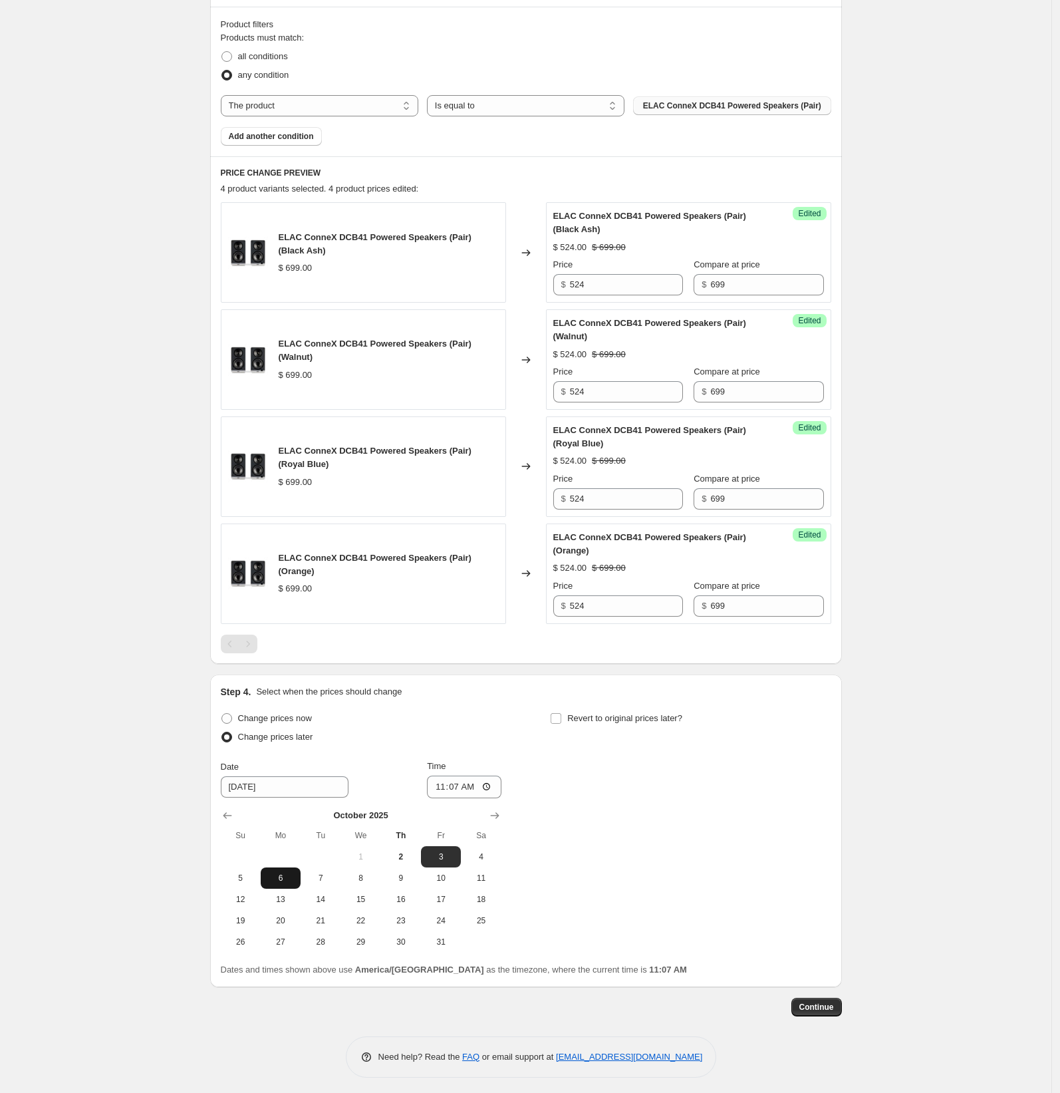
click at [293, 872] on span "6" at bounding box center [280, 877] width 29 height 11
type input "[DATE]"
click at [444, 785] on input "11:07" at bounding box center [464, 786] width 74 height 23
type input "04:00"
click at [673, 788] on div "Change prices now Change prices later Date [DATE] Time 04:00 [DATE] Su Mo Tu We…" at bounding box center [526, 830] width 610 height 243
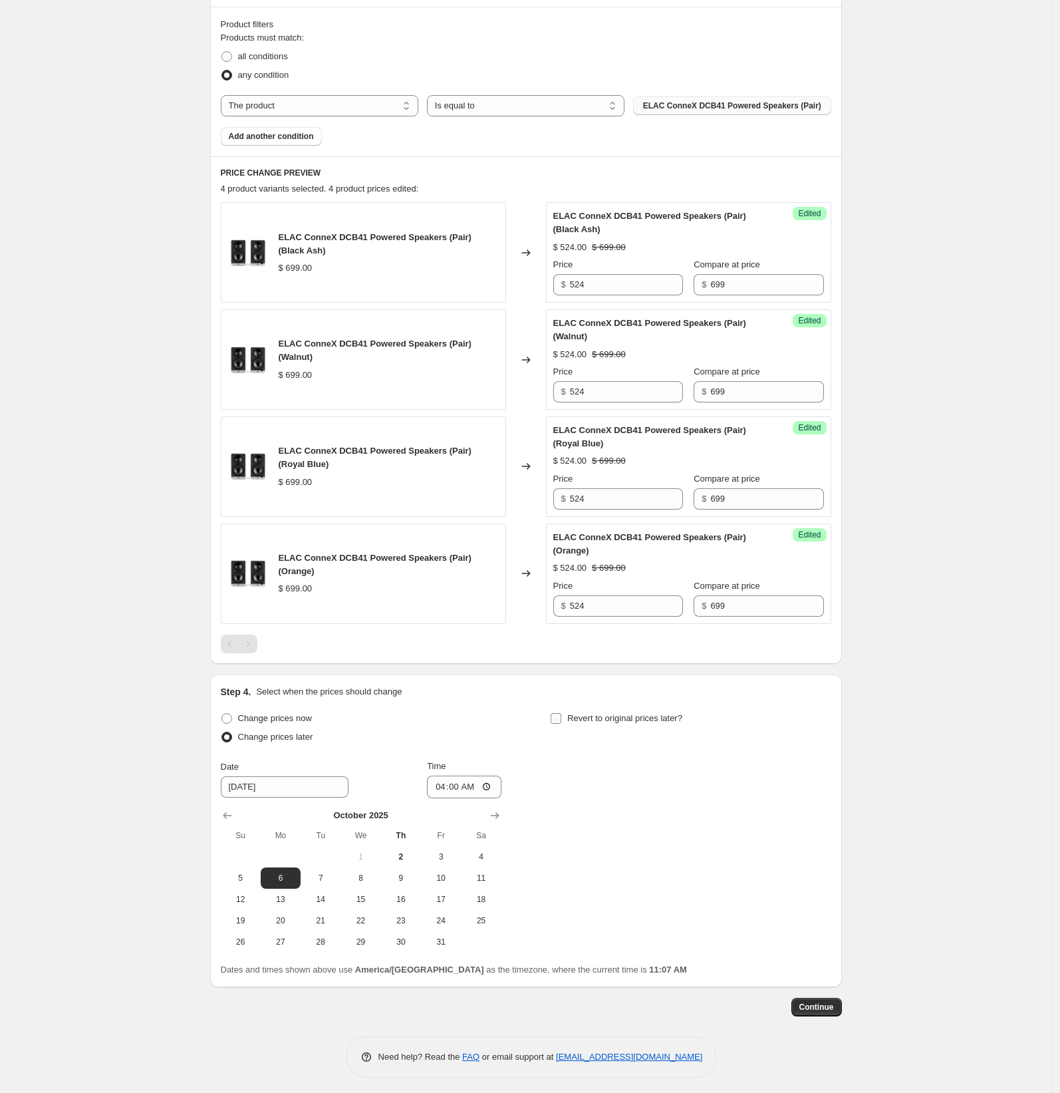
click at [561, 715] on input "Revert to original prices later?" at bounding box center [556, 718] width 11 height 11
checkbox input "true"
click at [829, 814] on icon "Show next month, November 2025" at bounding box center [824, 815] width 13 height 13
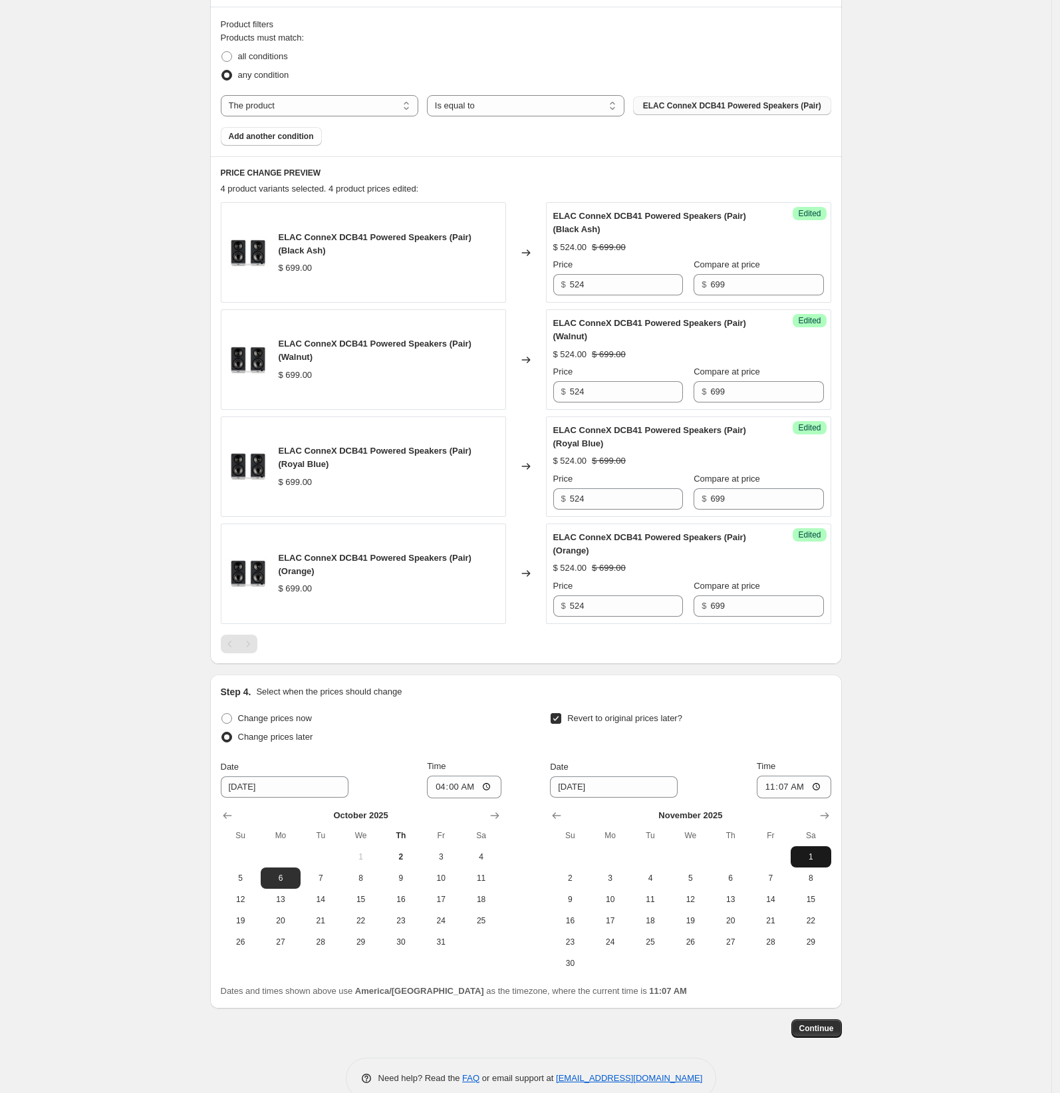
click at [818, 851] on span "1" at bounding box center [810, 856] width 29 height 11
type input "[DATE]"
click at [772, 784] on input "11:07" at bounding box center [794, 786] width 74 height 23
type input "04:00"
click at [757, 700] on div "Step 4. Select when the prices should change Change prices now Change prices la…" at bounding box center [526, 841] width 610 height 313
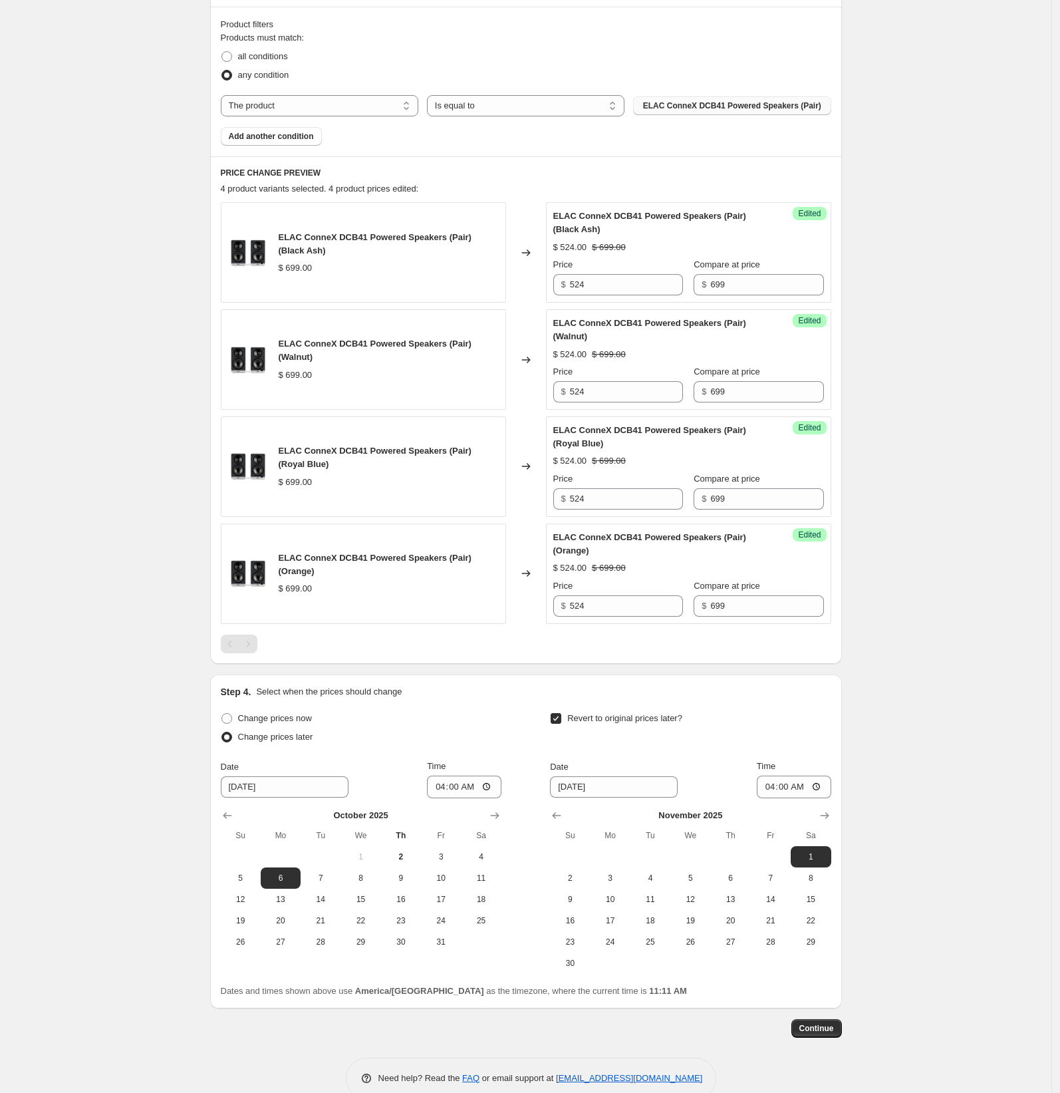
click at [889, 595] on div "Create new price [MEDICAL_DATA]. This page is ready Create new price [MEDICAL_D…" at bounding box center [525, 325] width 1051 height 1588
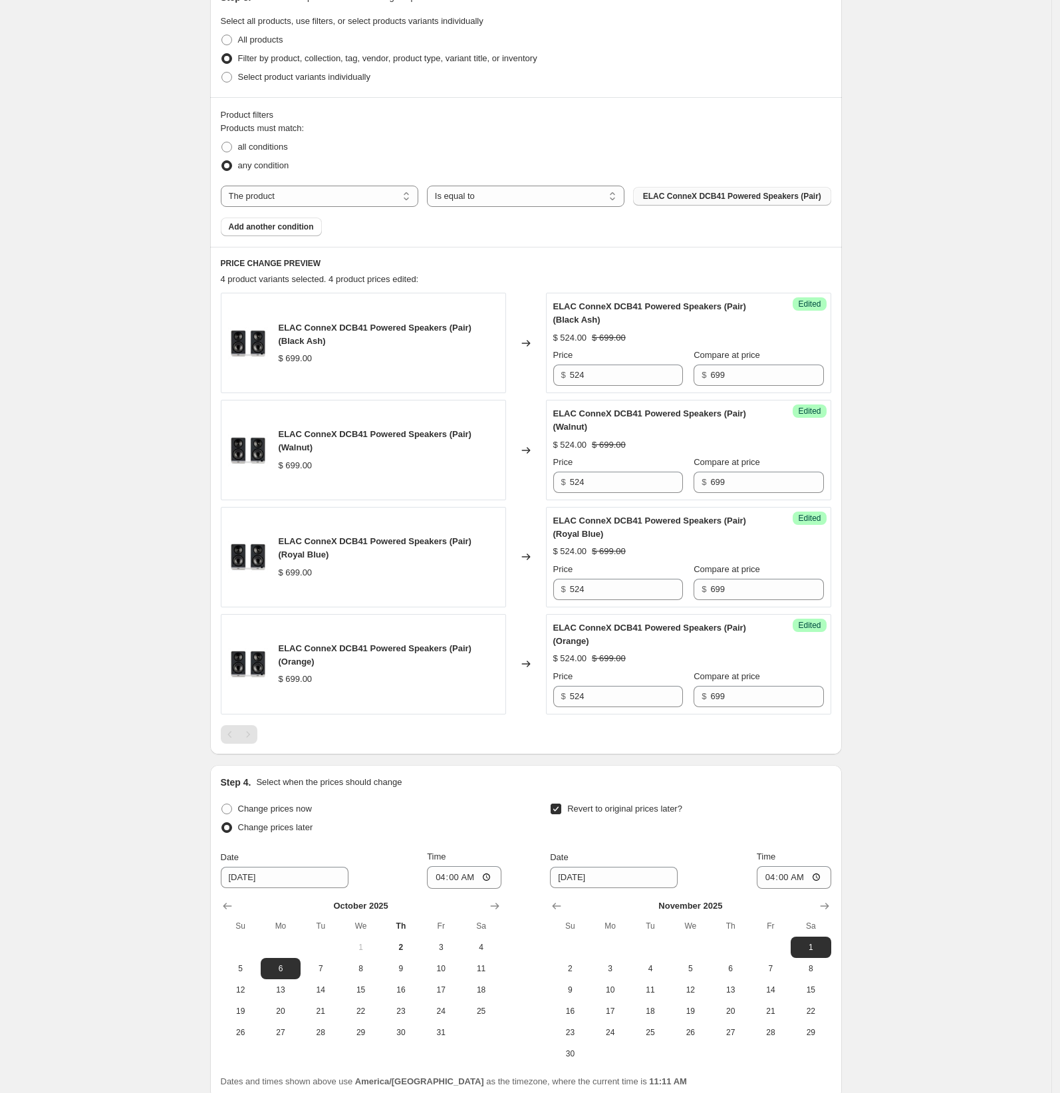
scroll to position [491, 0]
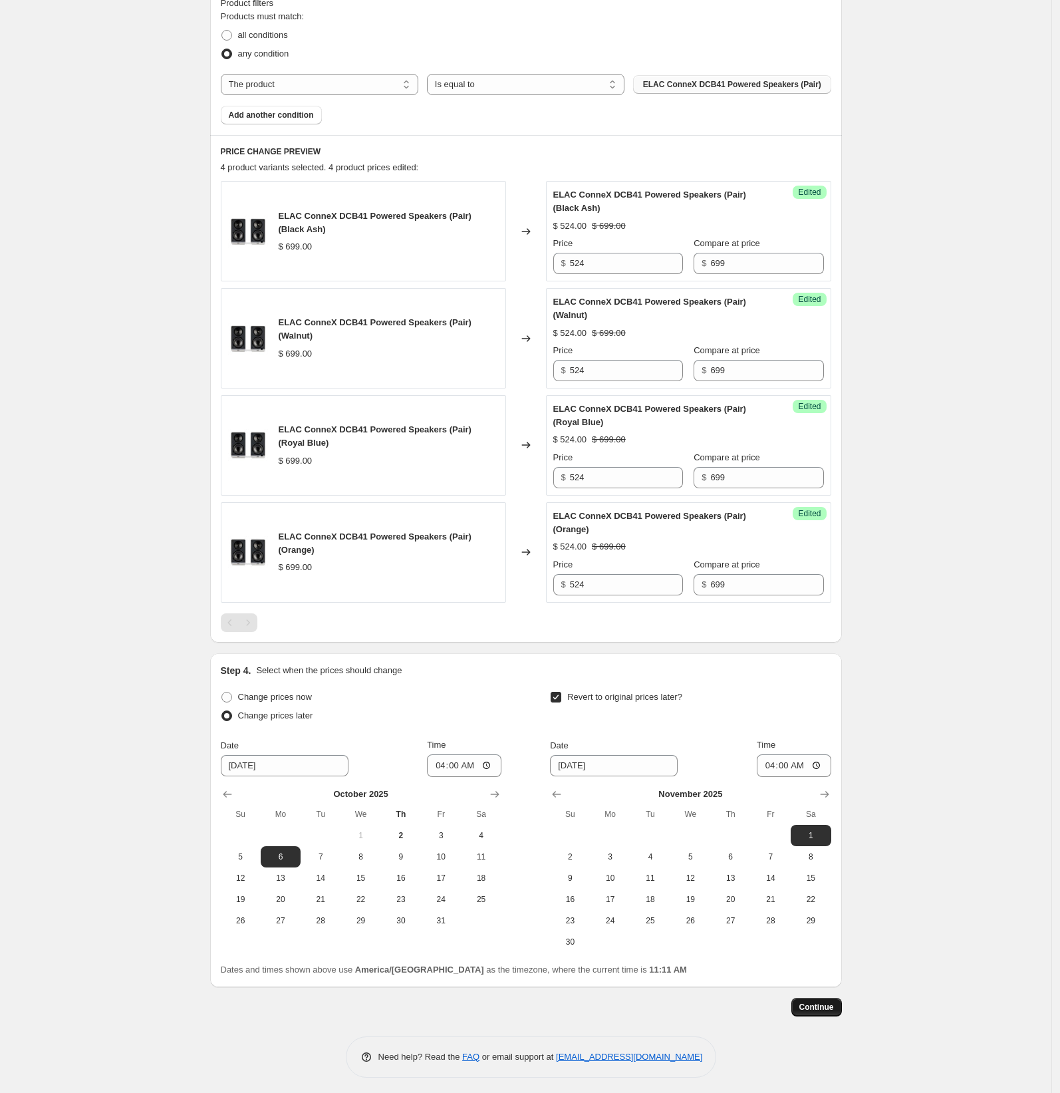
click at [831, 1003] on span "Continue" at bounding box center [816, 1007] width 35 height 11
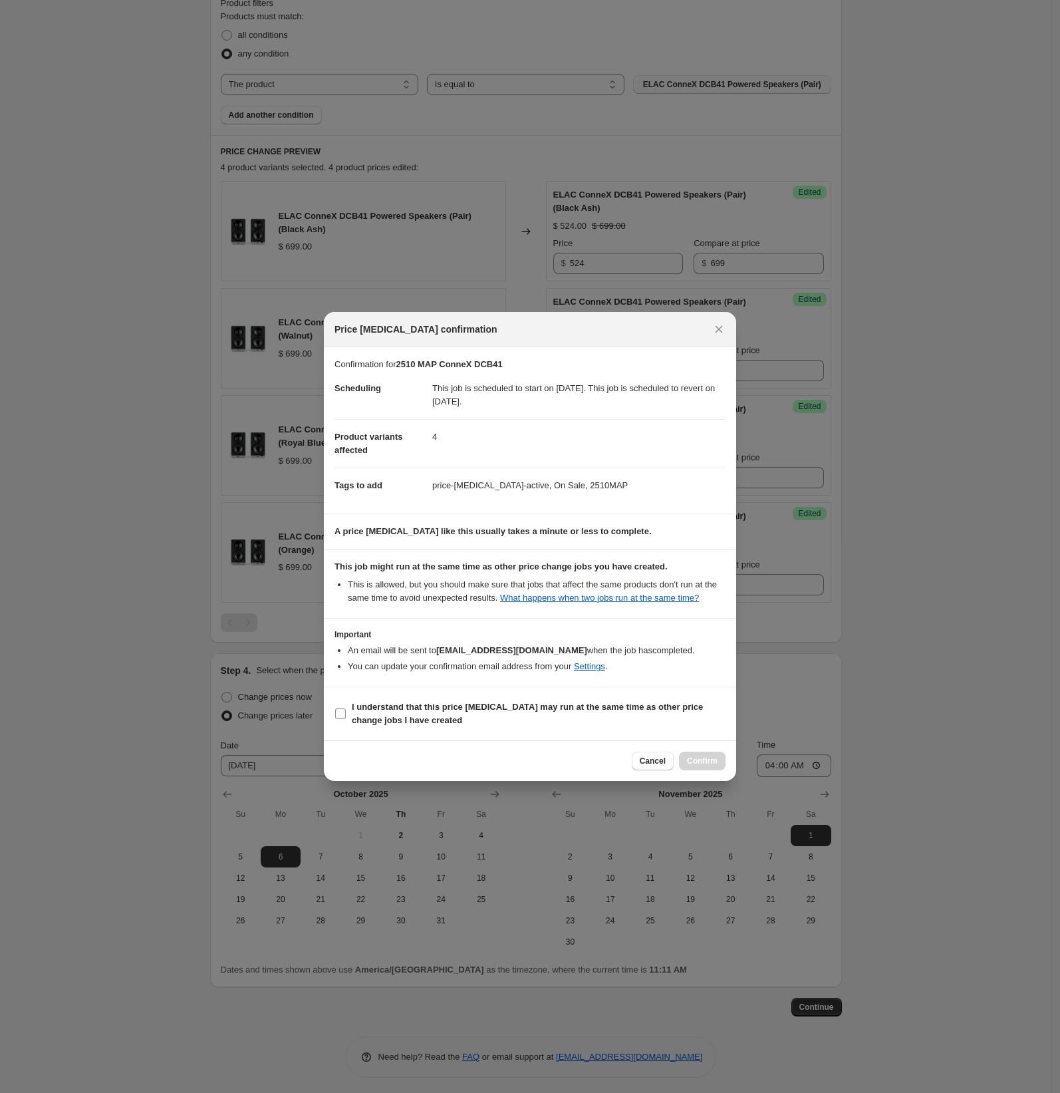
click at [345, 716] on input "I understand that this price [MEDICAL_DATA] may run at the same time as other p…" at bounding box center [340, 713] width 11 height 11
checkbox input "true"
click at [714, 766] on span "Confirm" at bounding box center [702, 760] width 31 height 11
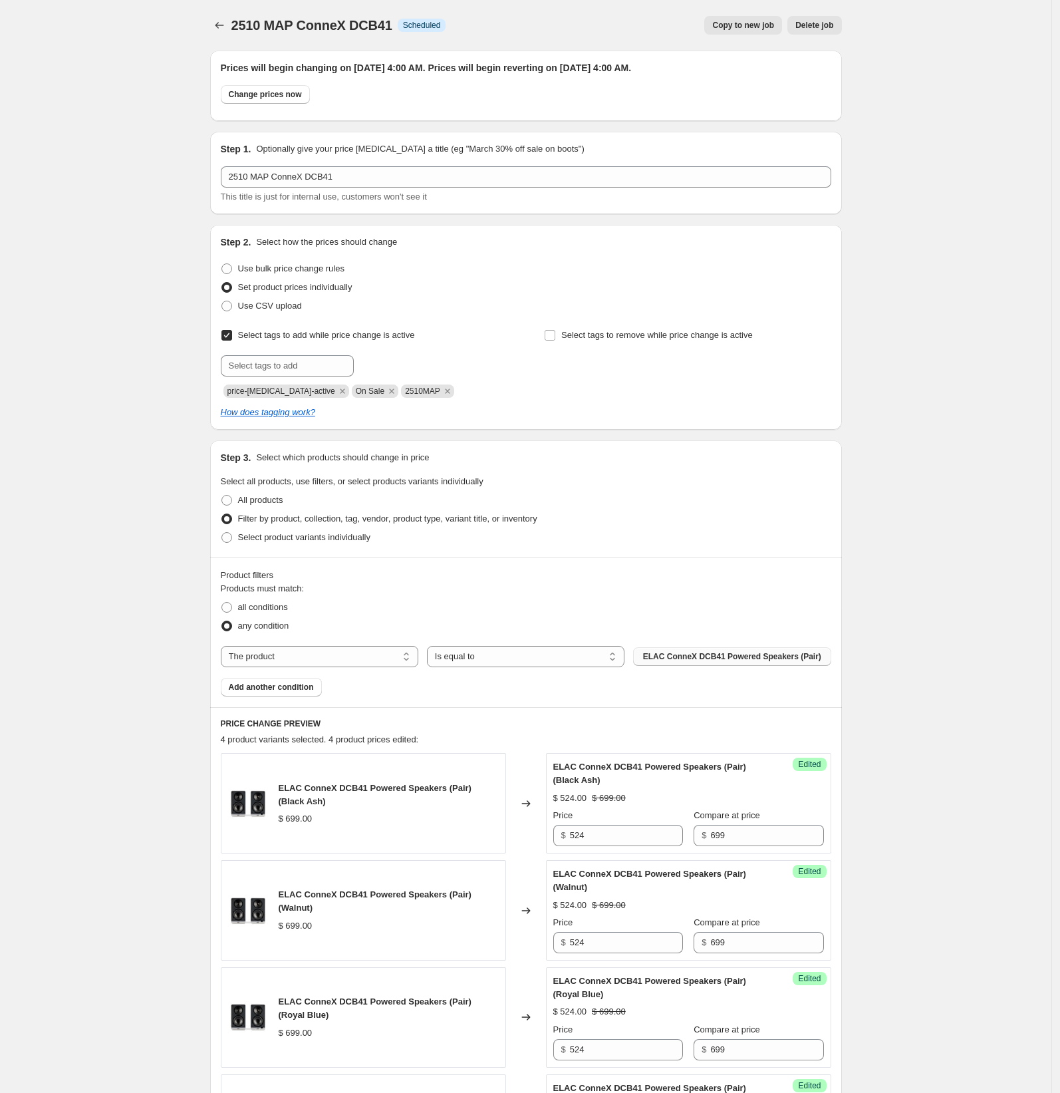
scroll to position [491, 0]
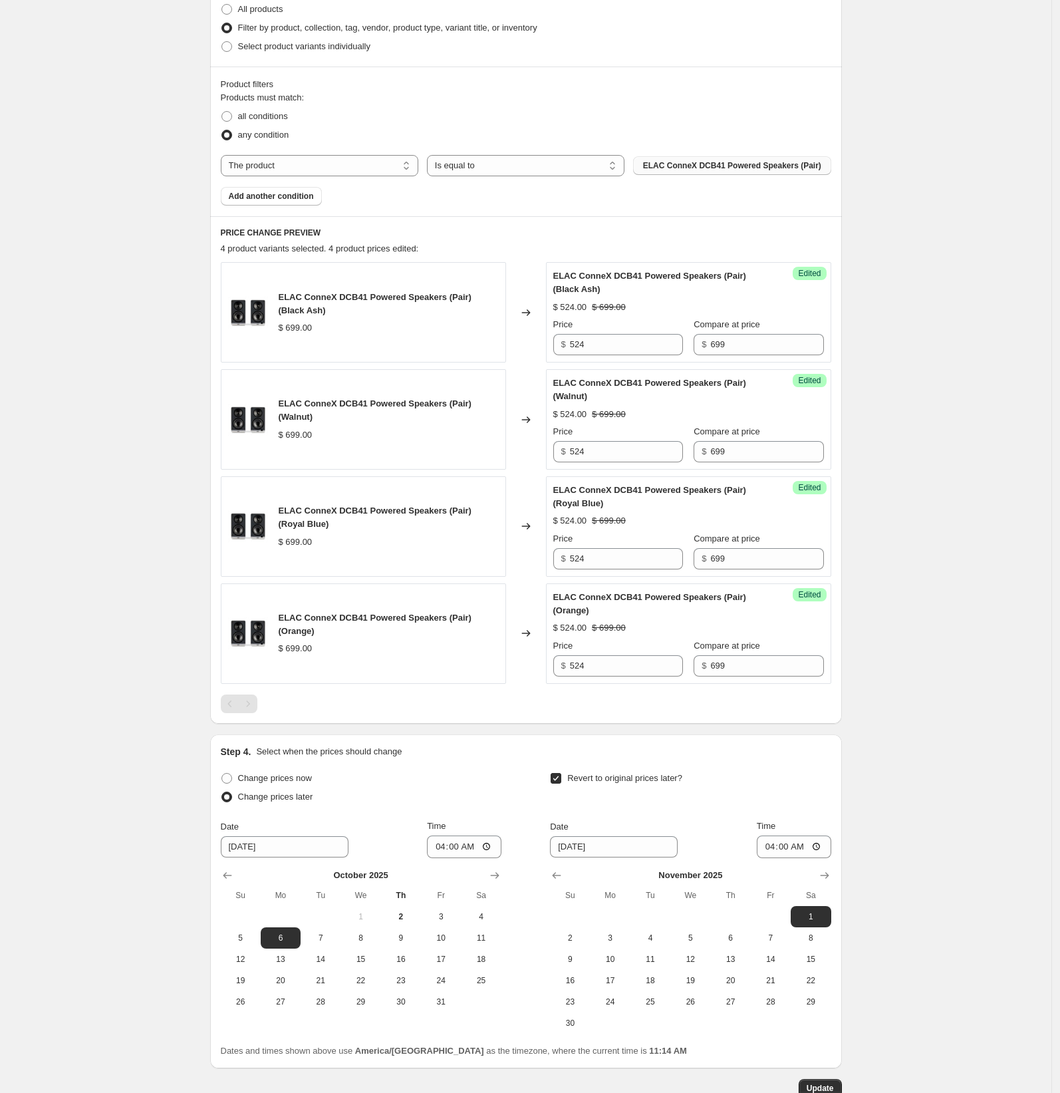
drag, startPoint x: 920, startPoint y: 676, endPoint x: 926, endPoint y: 847, distance: 171.0
click at [920, 679] on div "2510 MAP ConneX DCB41. This page is ready 2510 MAP ConneX DCB41 Info Scheduled …" at bounding box center [525, 343] width 1051 height 1669
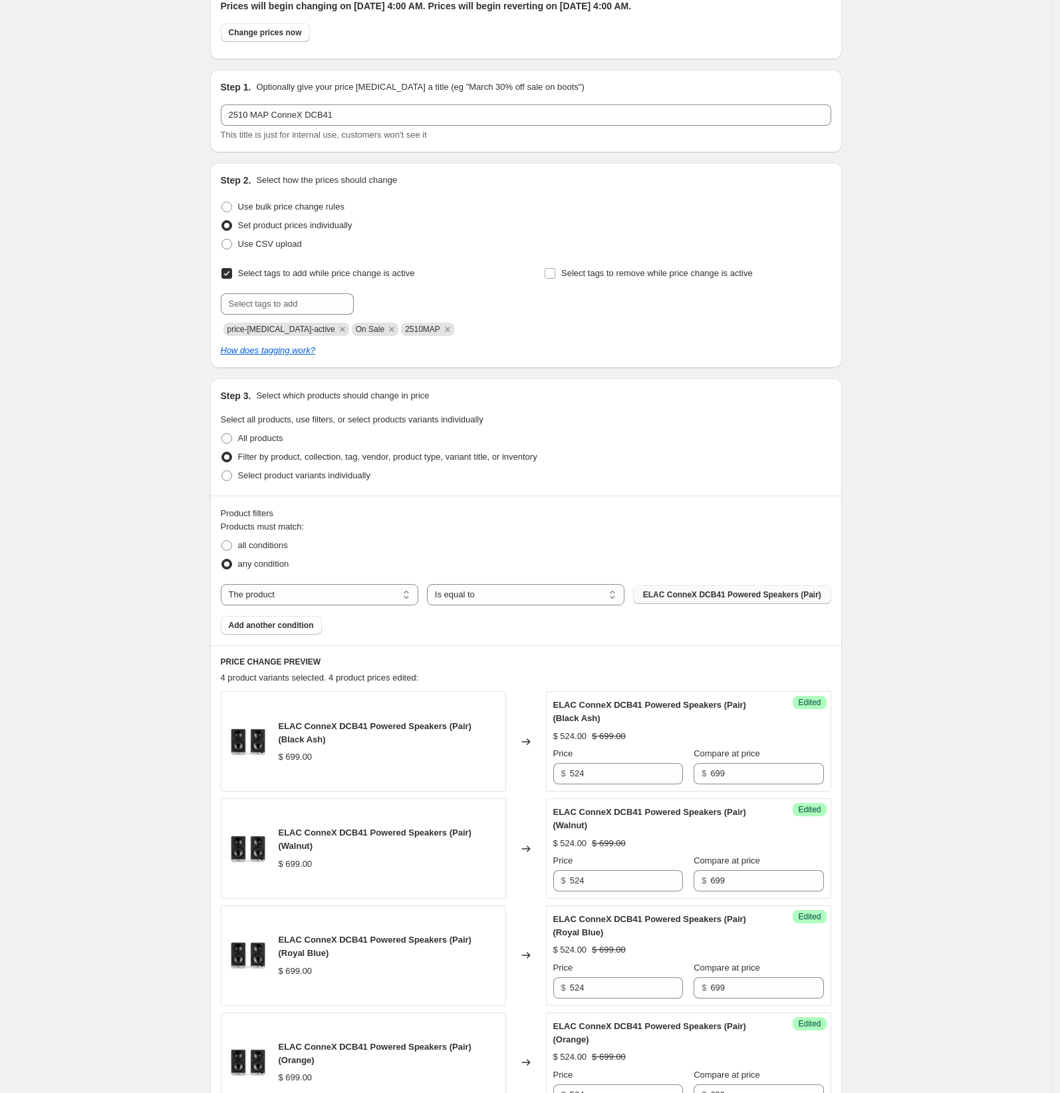
scroll to position [572, 0]
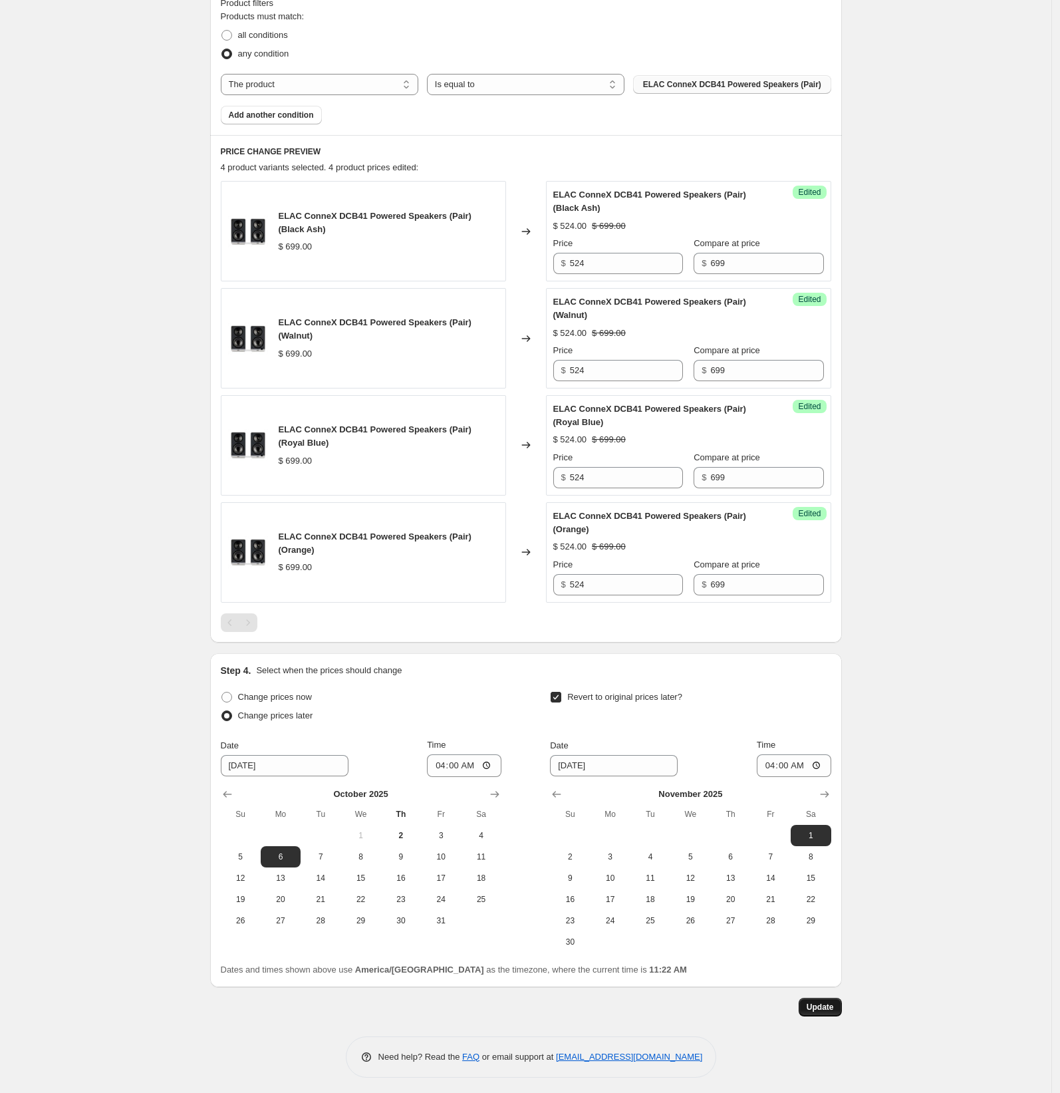
click at [820, 1007] on span "Update" at bounding box center [820, 1007] width 27 height 11
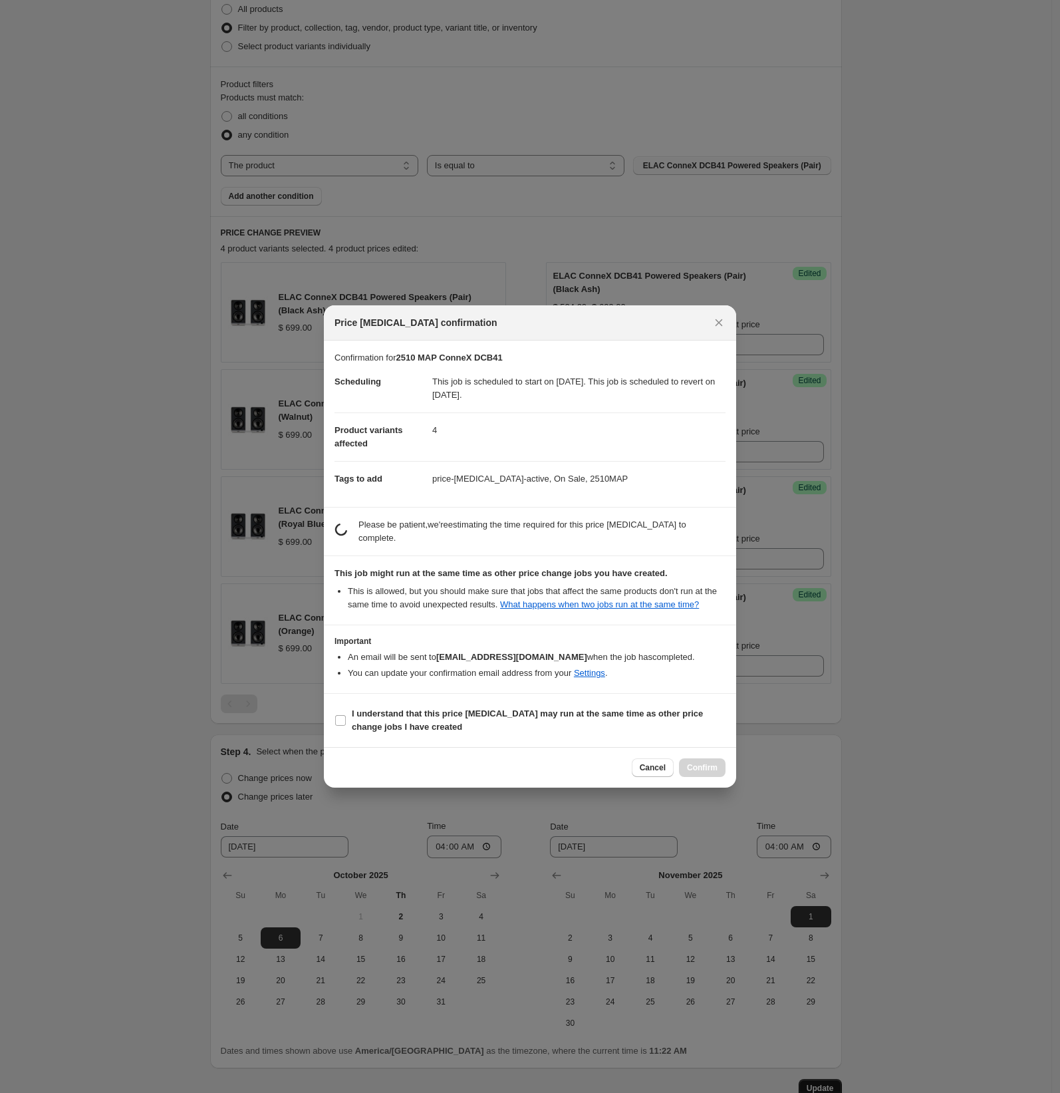
scroll to position [0, 0]
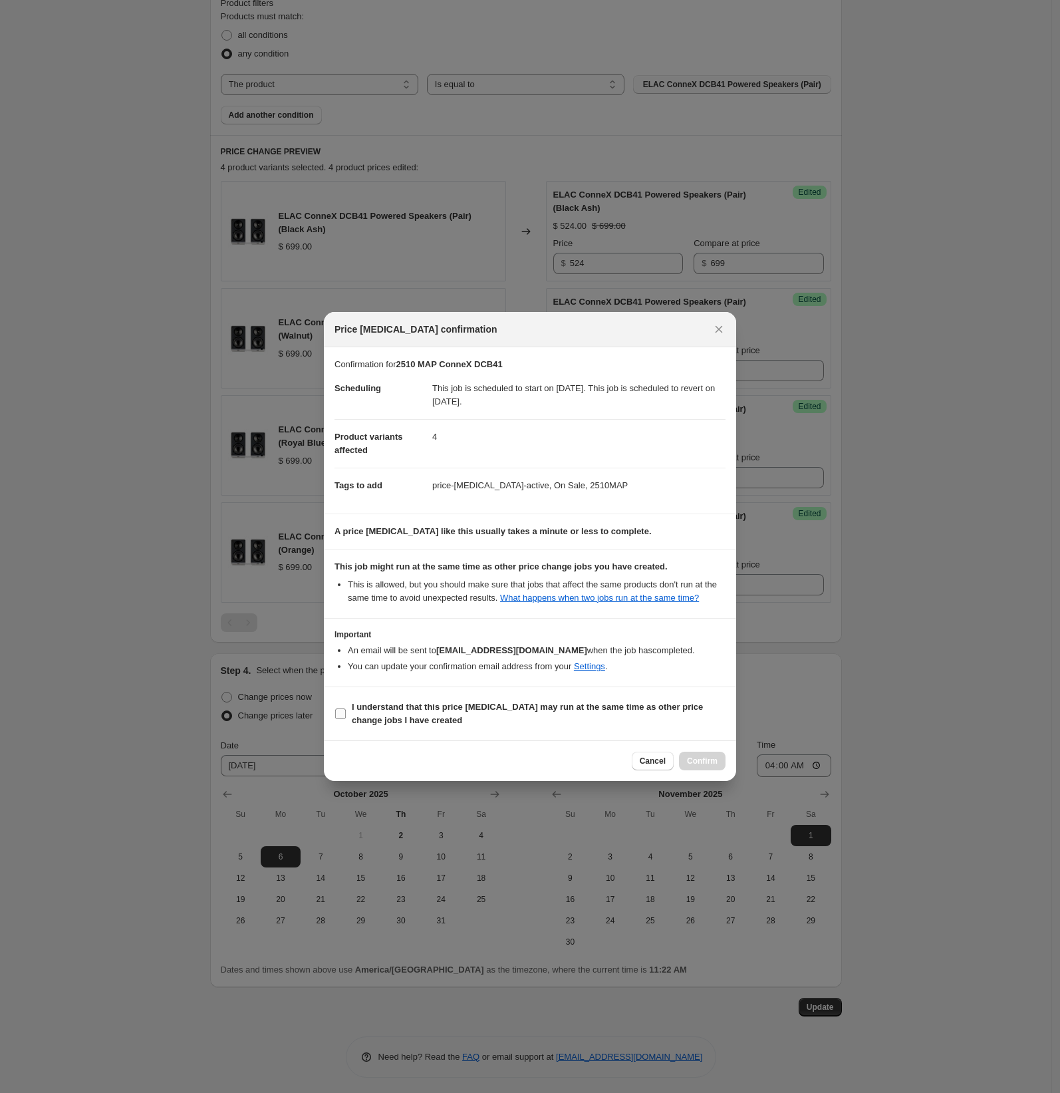
click at [338, 719] on input "I understand that this price [MEDICAL_DATA] may run at the same time as other p…" at bounding box center [340, 713] width 11 height 11
checkbox input "true"
click at [708, 766] on span "Confirm" at bounding box center [702, 760] width 31 height 11
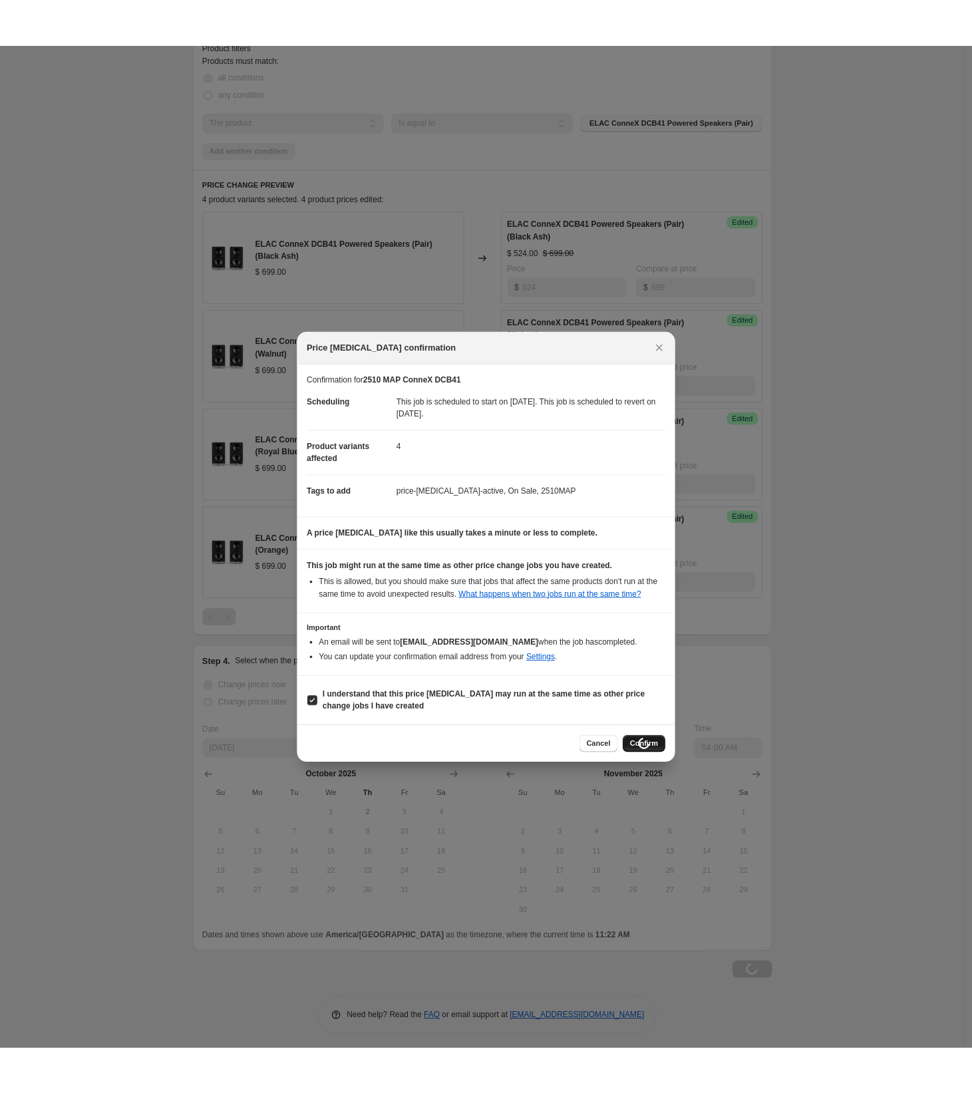
scroll to position [572, 0]
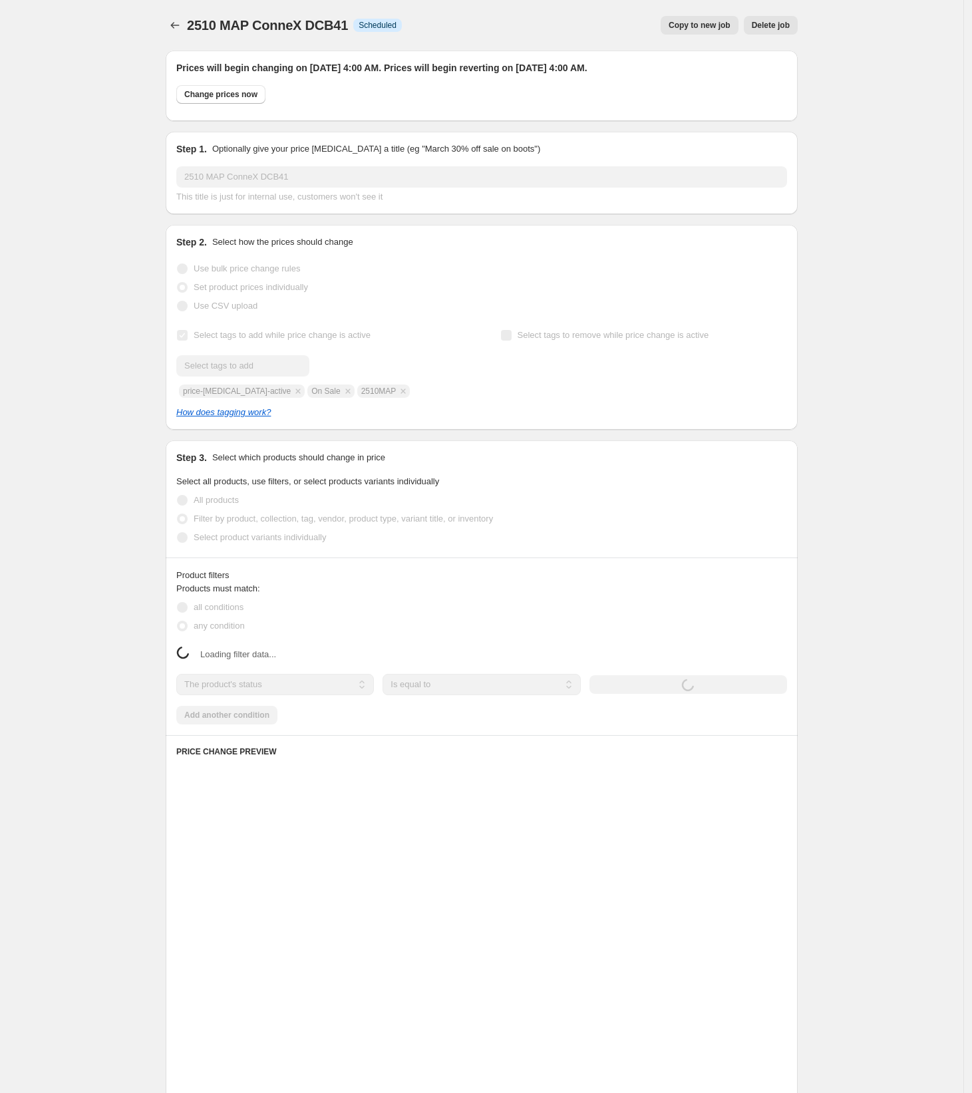
select select "product"
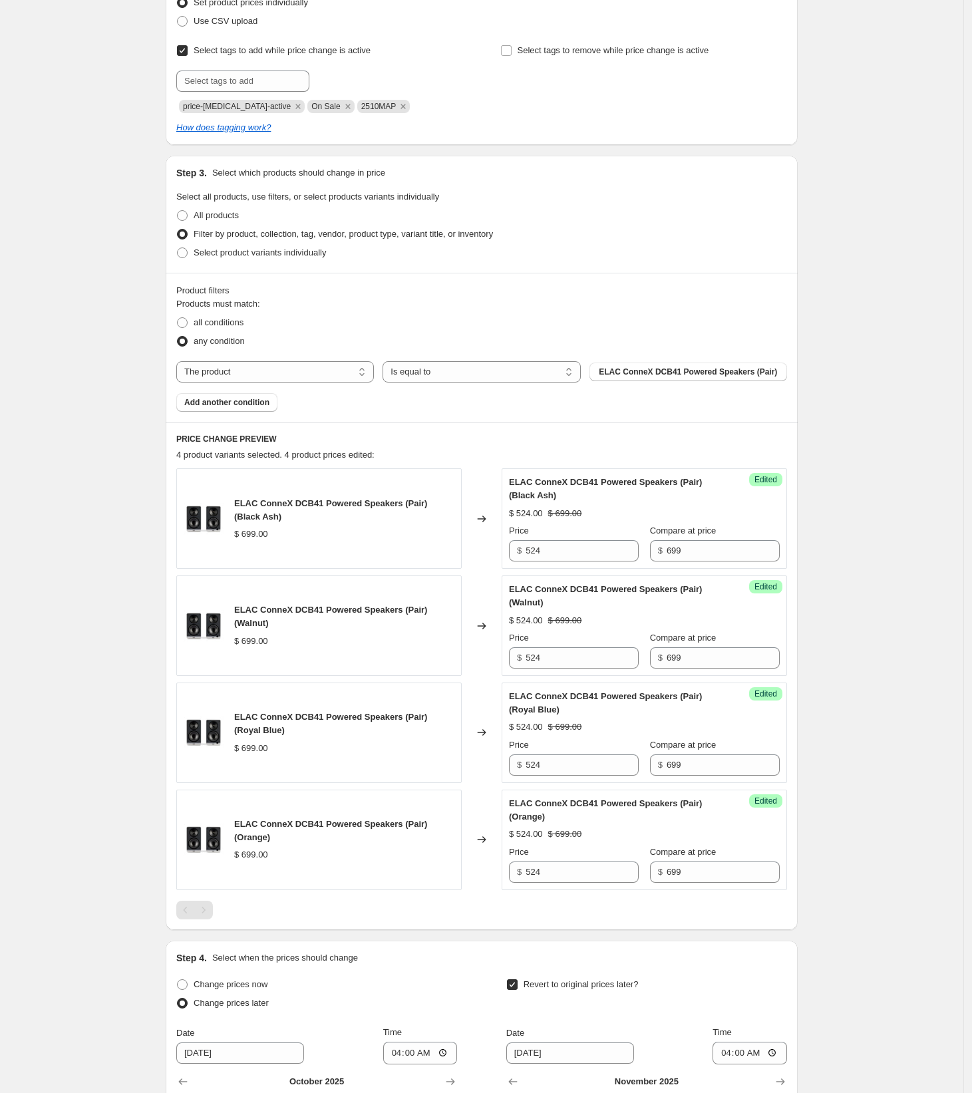
scroll to position [572, 0]
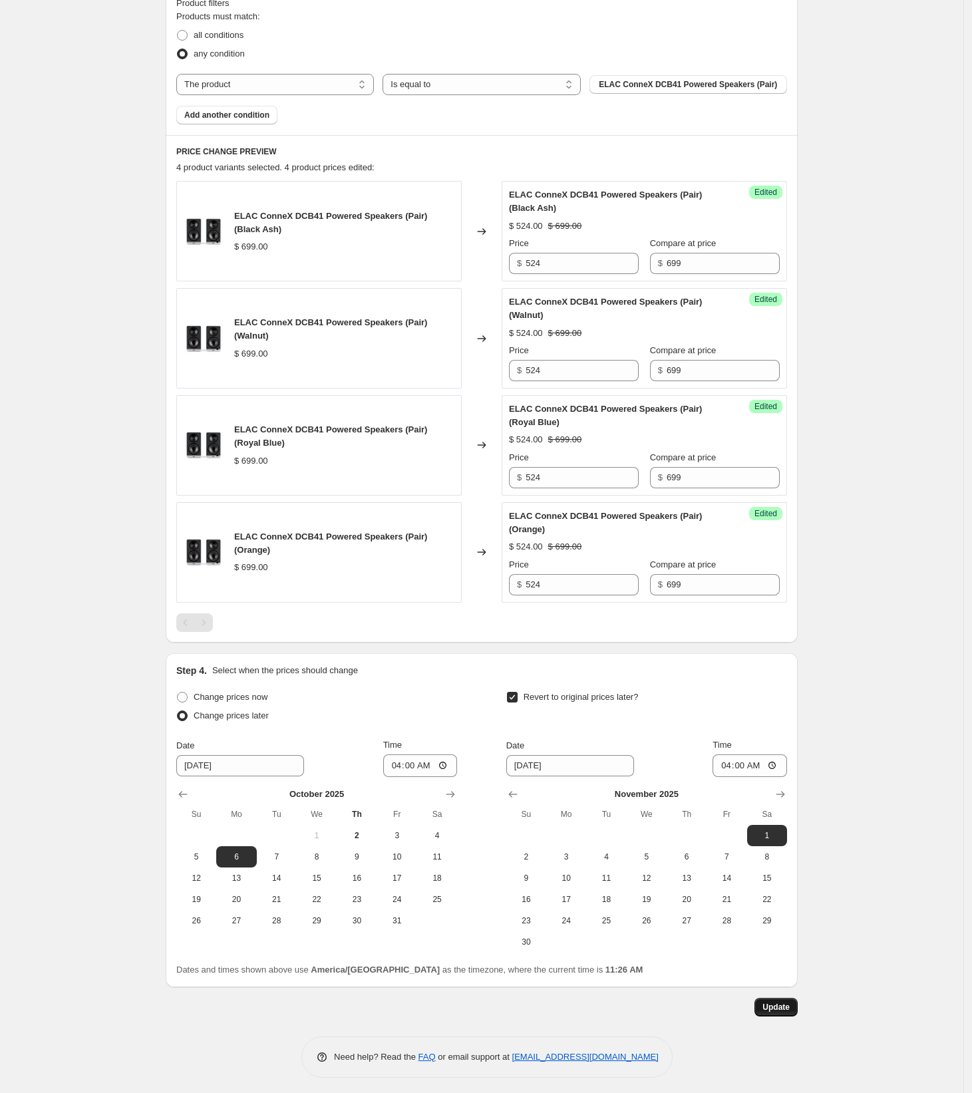
click at [775, 1004] on span "Update" at bounding box center [775, 1007] width 27 height 11
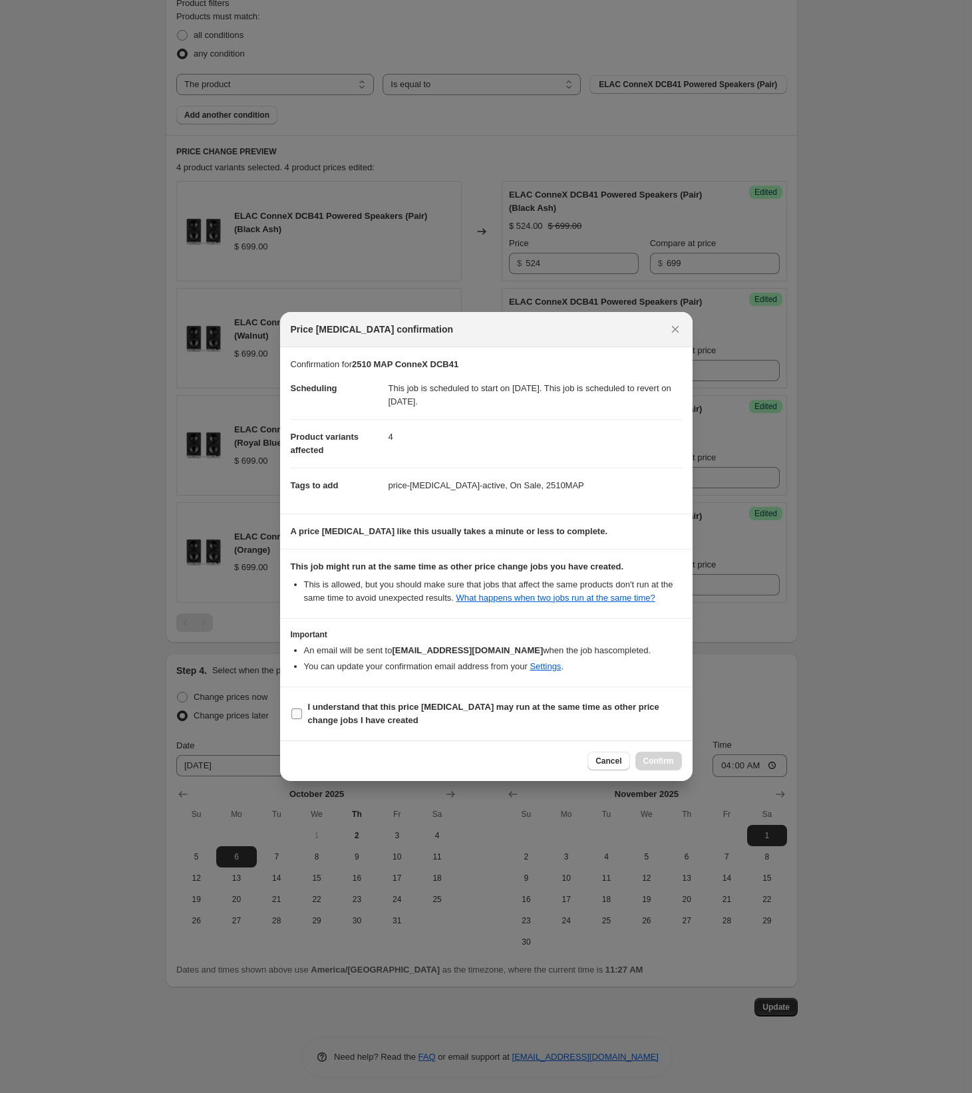
click at [297, 719] on input "I understand that this price [MEDICAL_DATA] may run at the same time as other p…" at bounding box center [296, 713] width 11 height 11
checkbox input "true"
click at [649, 765] on span "Confirm" at bounding box center [658, 760] width 31 height 11
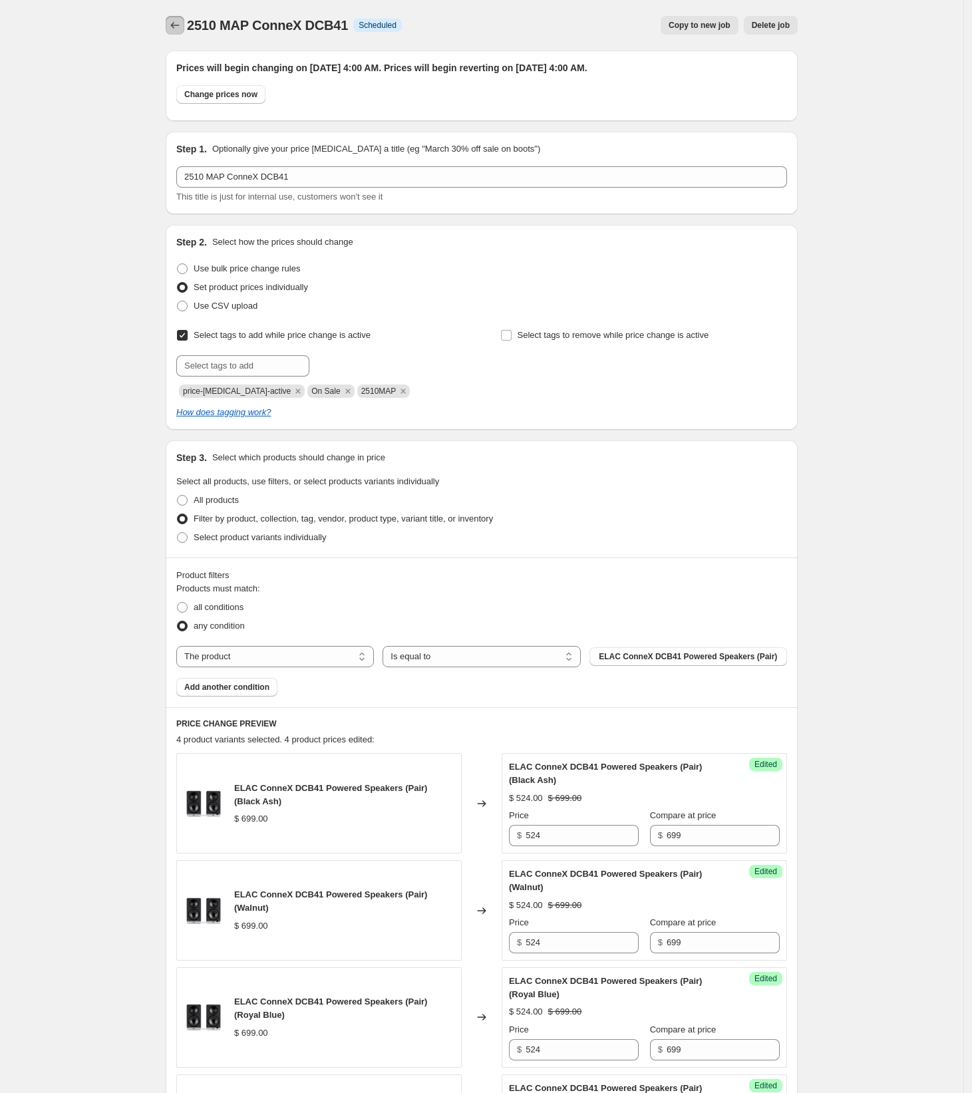
click at [173, 29] on icon "Price change jobs" at bounding box center [174, 25] width 13 height 13
